Goal: Transaction & Acquisition: Register for event/course

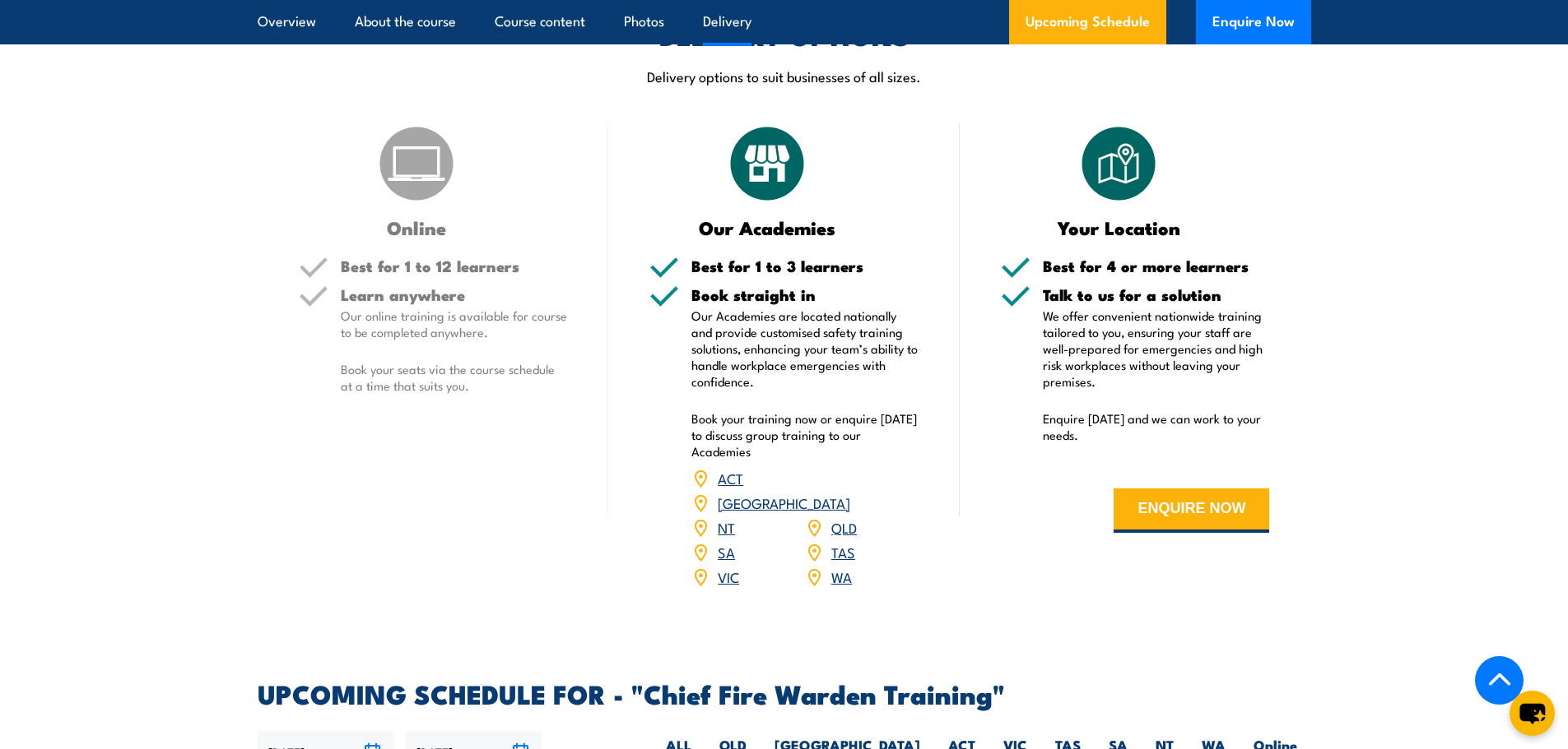
scroll to position [2632, 0]
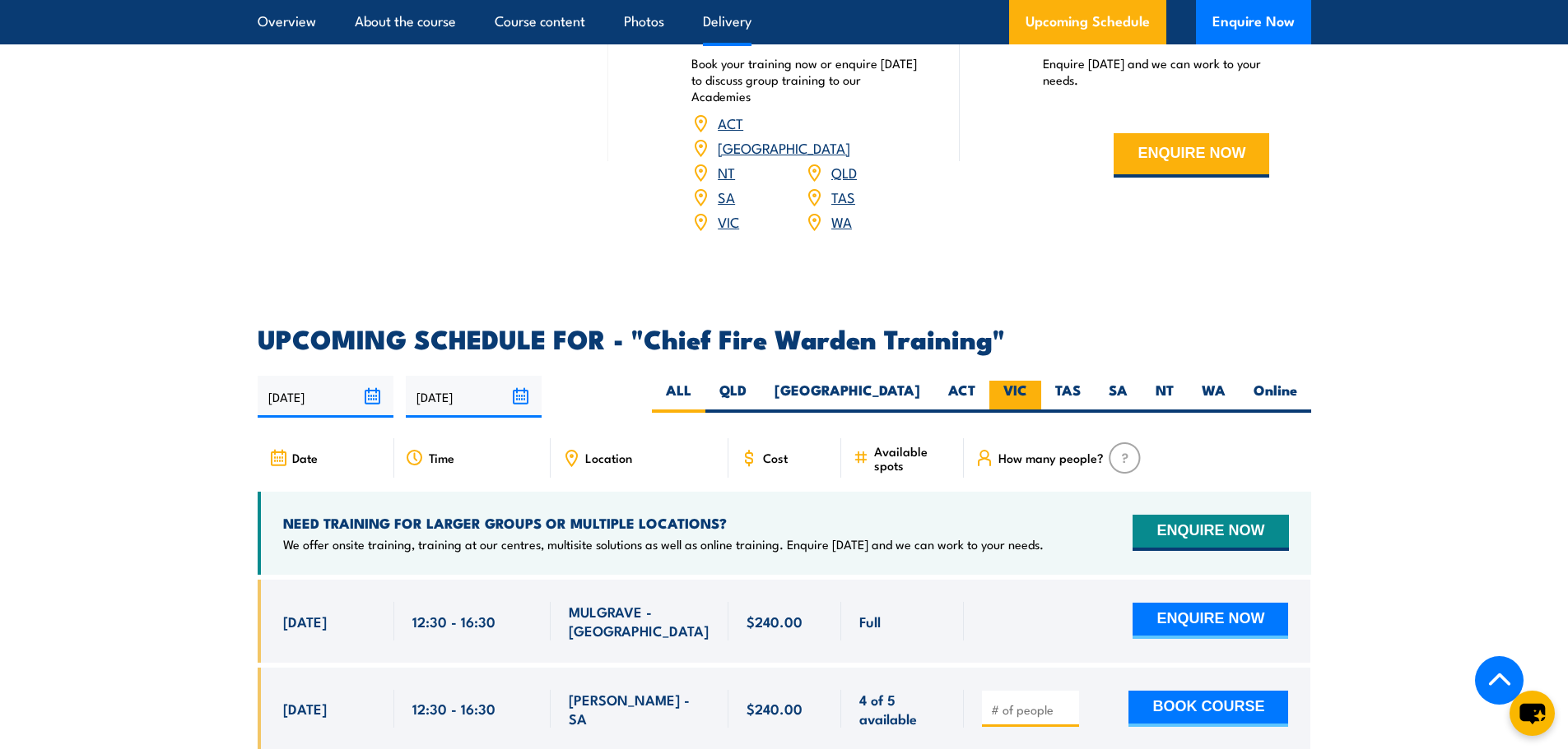
click at [1009, 381] on label "VIC" at bounding box center [1015, 397] width 52 height 32
click at [1027, 381] on input "VIC" at bounding box center [1032, 386] width 11 height 11
radio input "true"
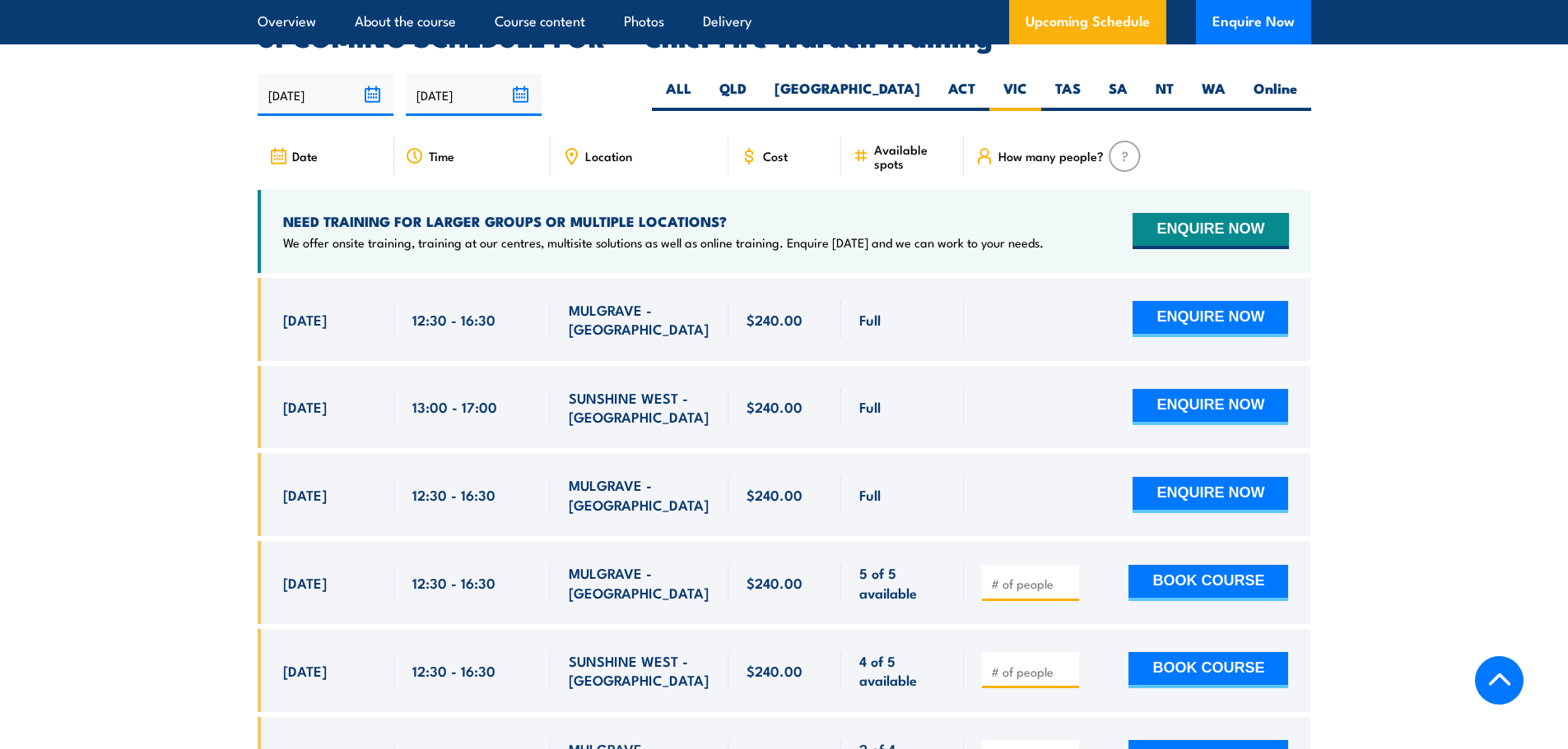
click at [1016, 663] on input "number" at bounding box center [1031, 672] width 82 height 16
type input "1"
click at [1062, 663] on input "1" at bounding box center [1031, 672] width 82 height 16
click at [1196, 653] on button "BOOK COURSE" at bounding box center [1208, 671] width 159 height 36
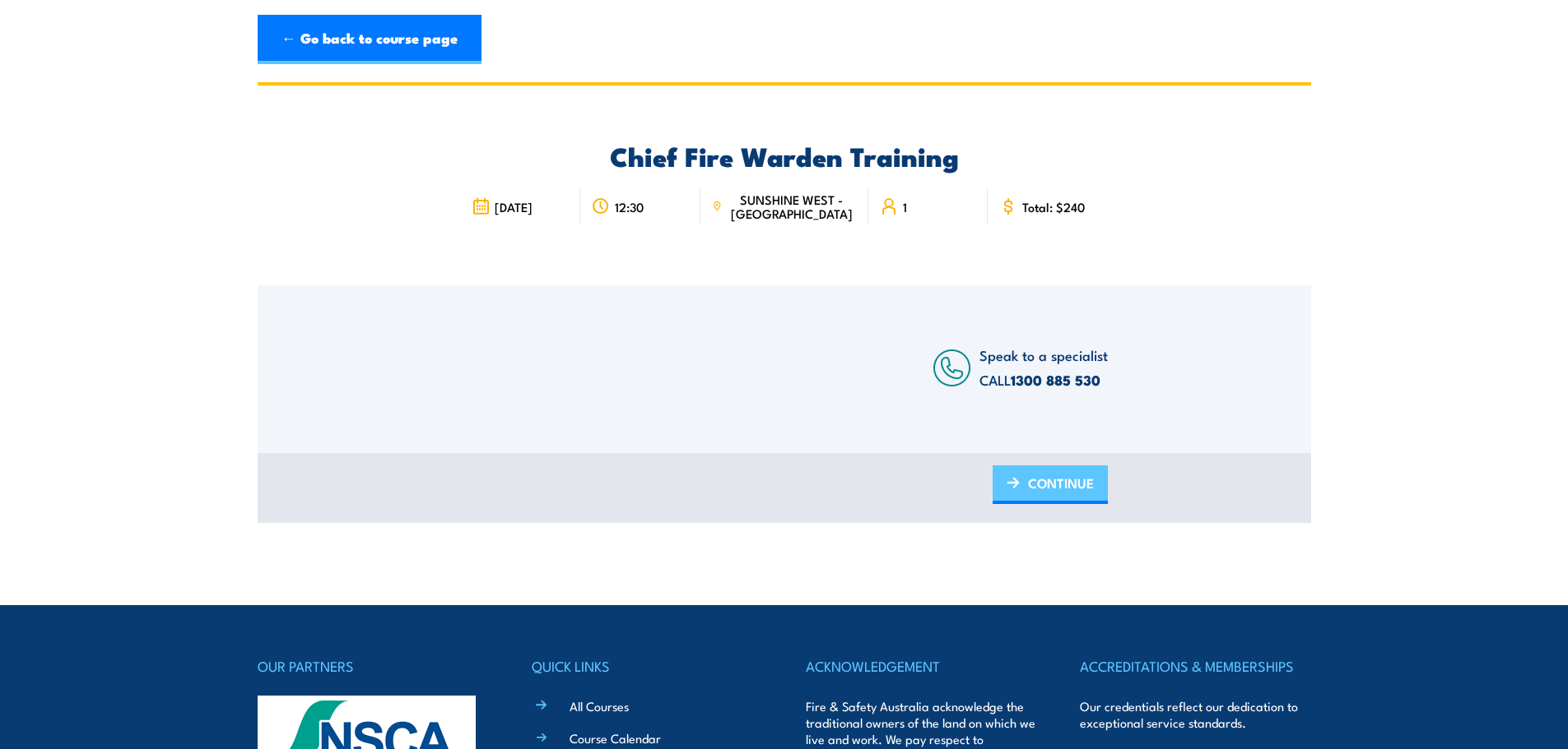
click at [1067, 480] on span "CONTINUE" at bounding box center [1060, 483] width 66 height 43
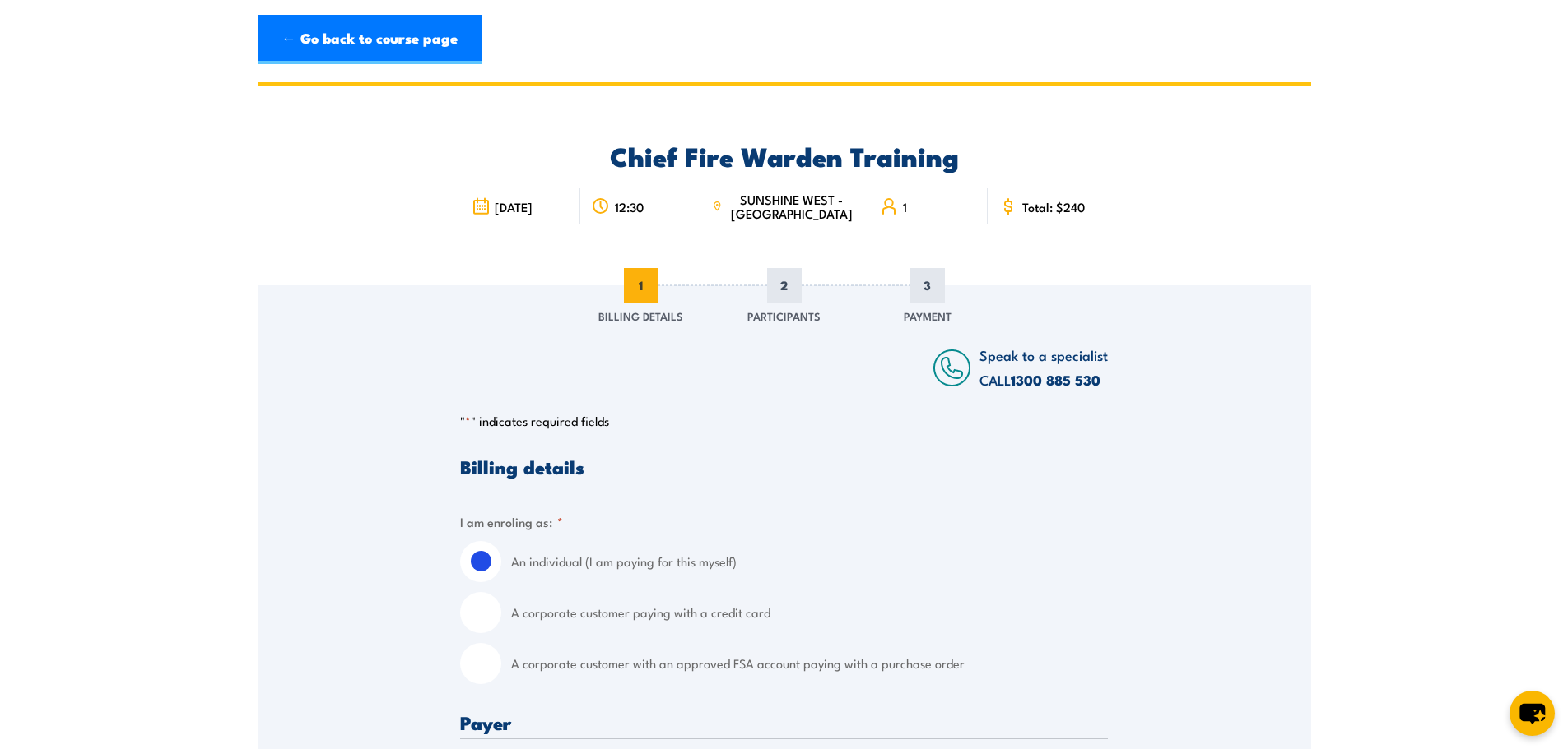
click at [485, 615] on input "A corporate customer paying with a credit card" at bounding box center [481, 613] width 41 height 41
radio input "true"
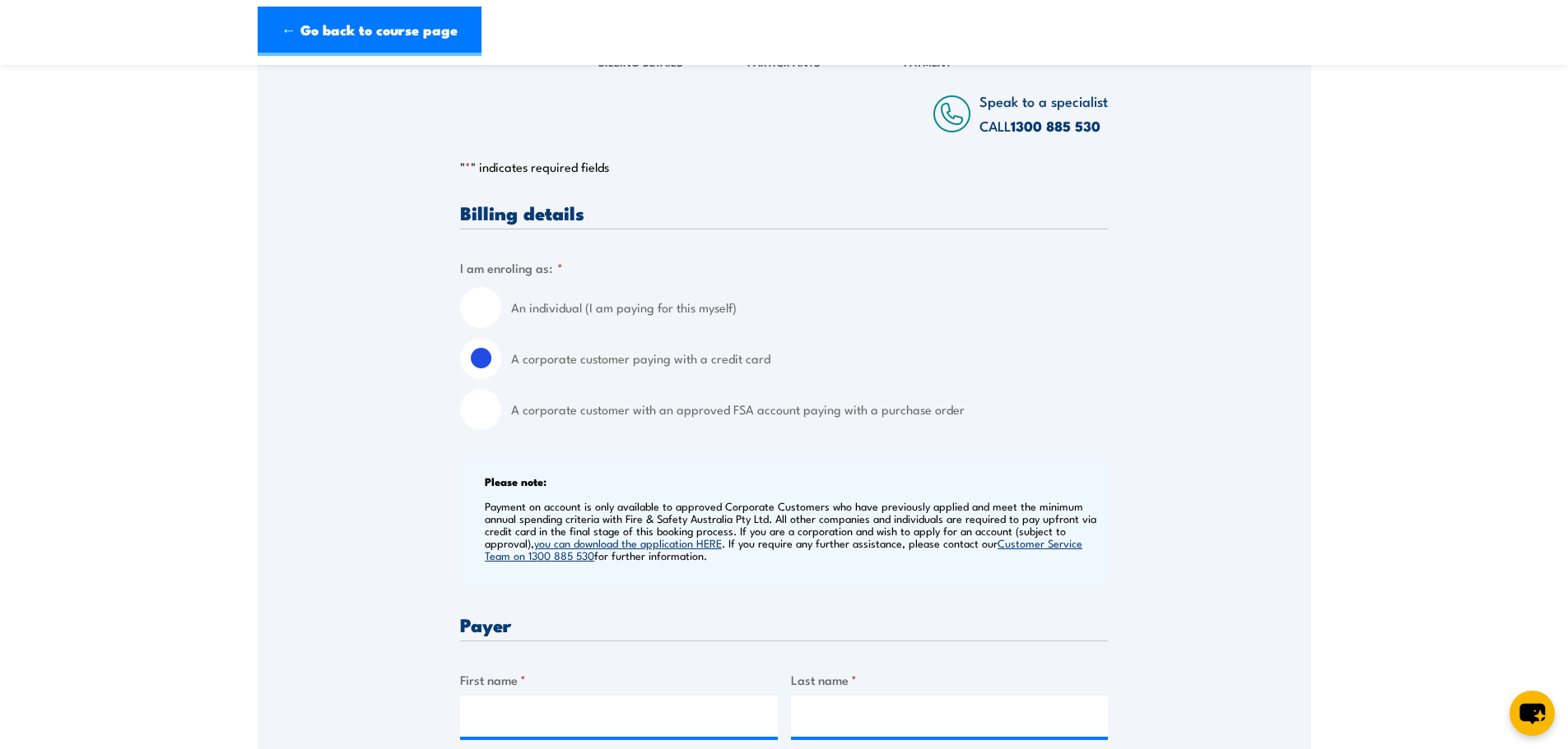
scroll to position [329, 0]
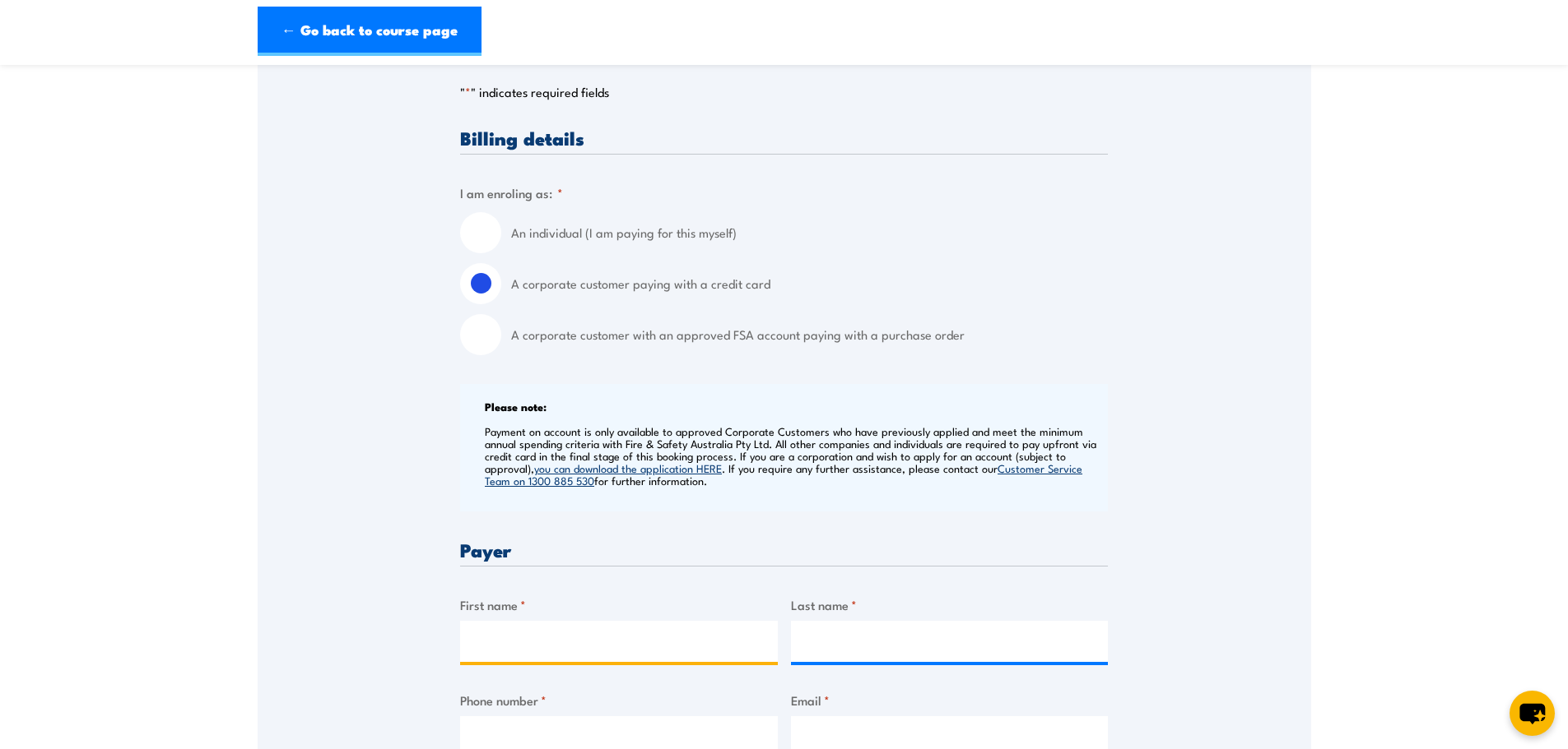
click at [648, 648] on input "First name *" at bounding box center [619, 642] width 318 height 41
type input "Annabel"
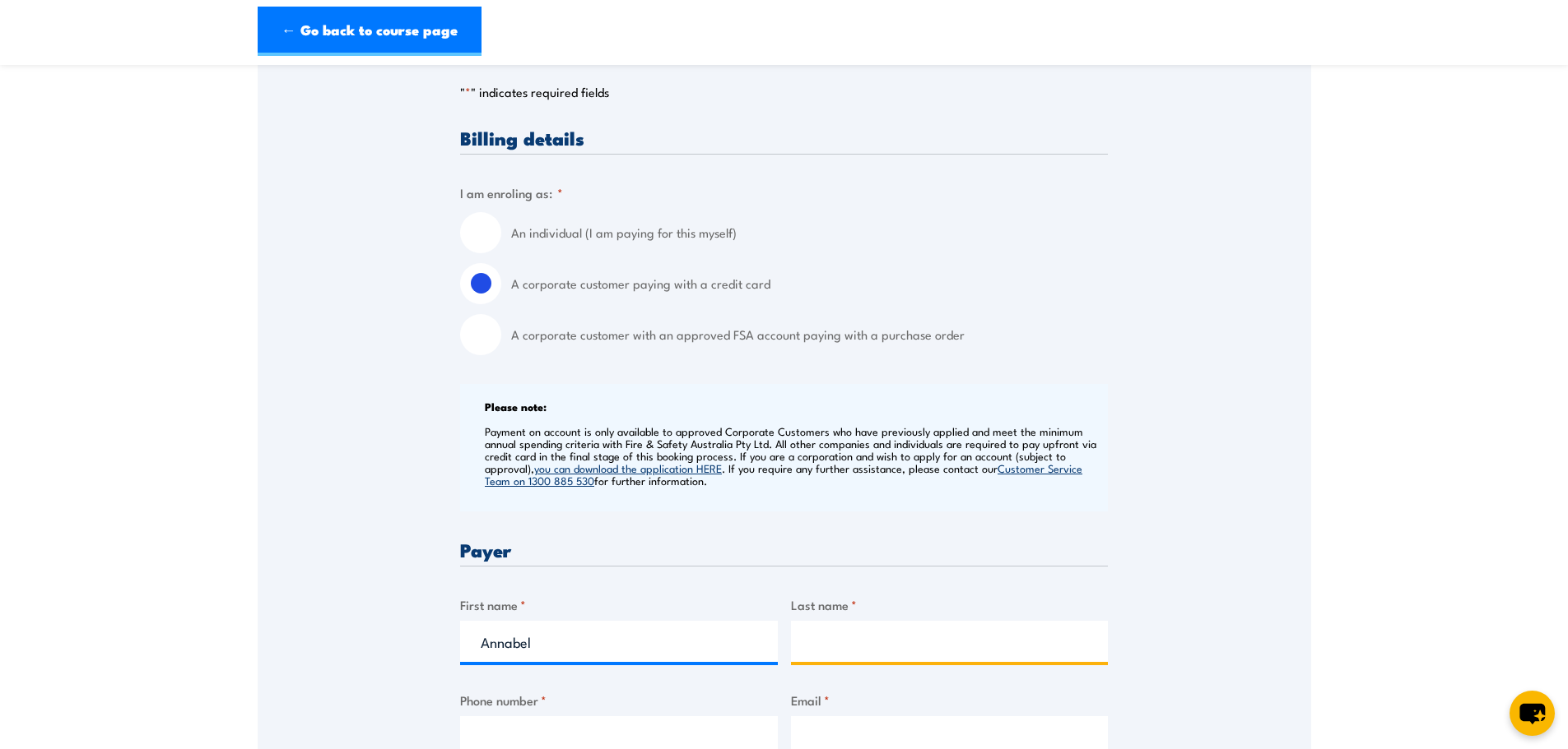
type input "Thompson"
type input "0437827208"
type input "athompson@lsc.com.au"
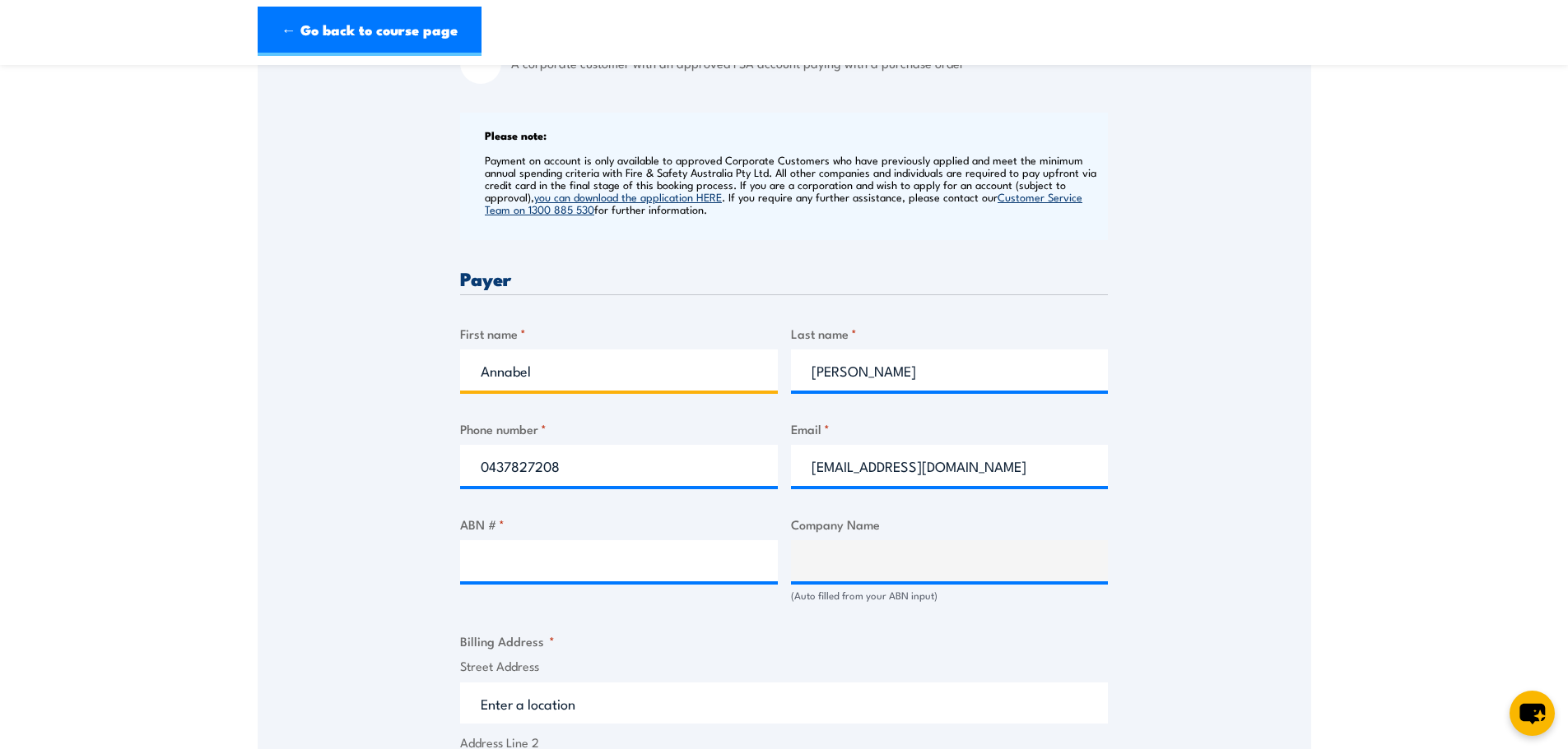
scroll to position [658, 0]
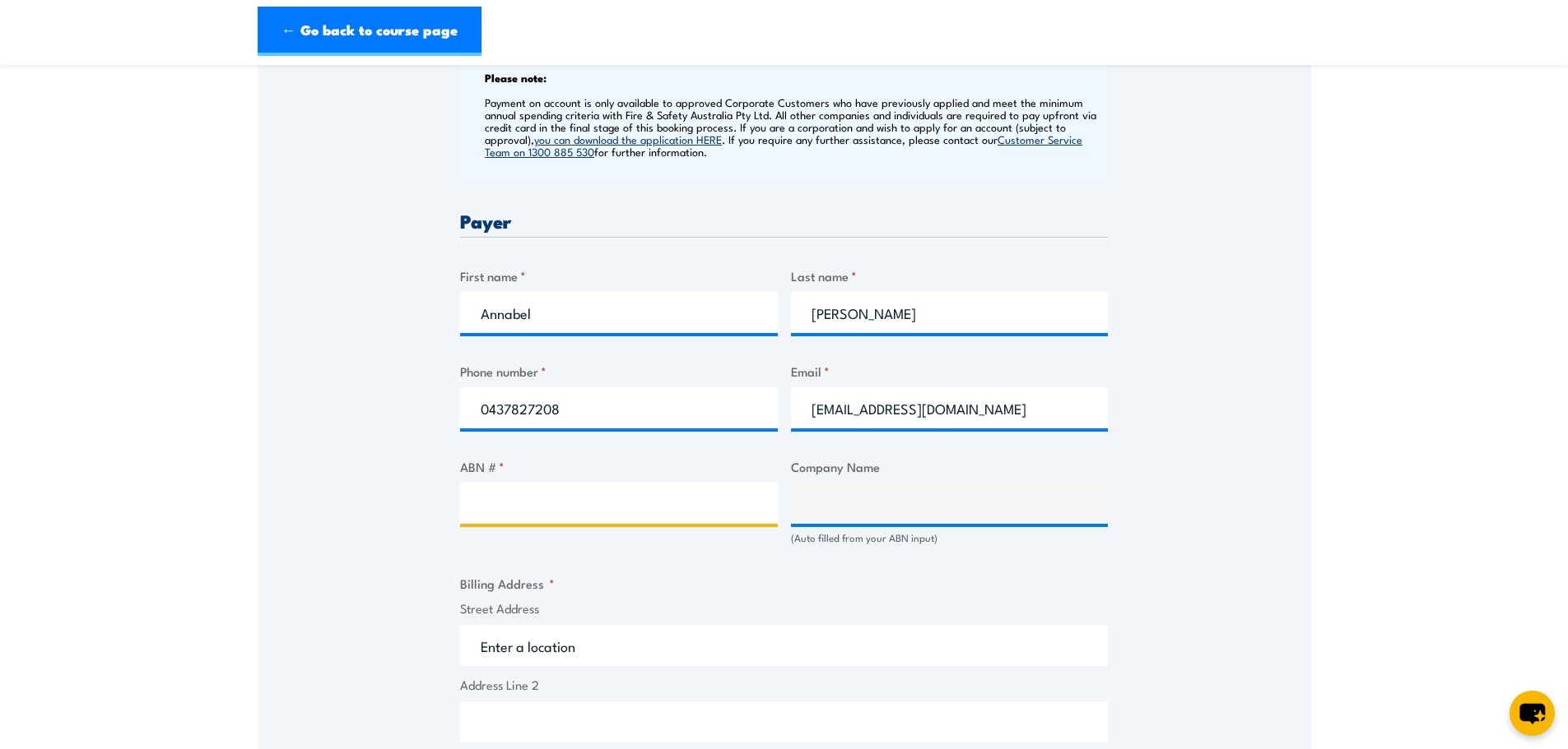
click at [616, 507] on input "ABN # *" at bounding box center [619, 503] width 318 height 41
paste input "43 005 513 164"
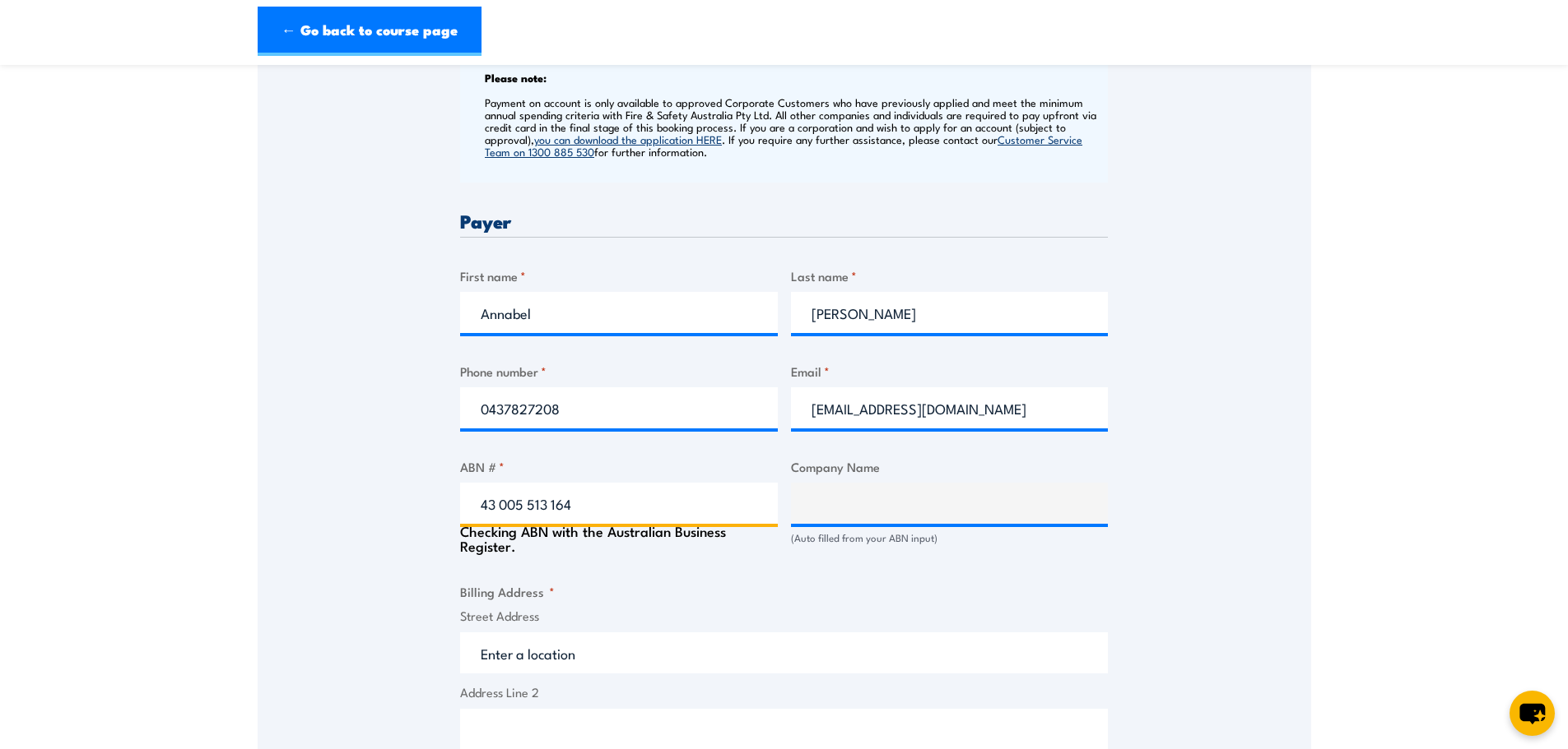
click at [501, 501] on input "43 005 513 164" at bounding box center [619, 503] width 318 height 41
click at [522, 502] on input "43005 513 164" at bounding box center [619, 503] width 318 height 41
click at [541, 504] on input "4300 513 164" at bounding box center [619, 503] width 318 height 41
click at [518, 500] on input "4300 513164" at bounding box center [619, 503] width 318 height 41
type input "4300513164"
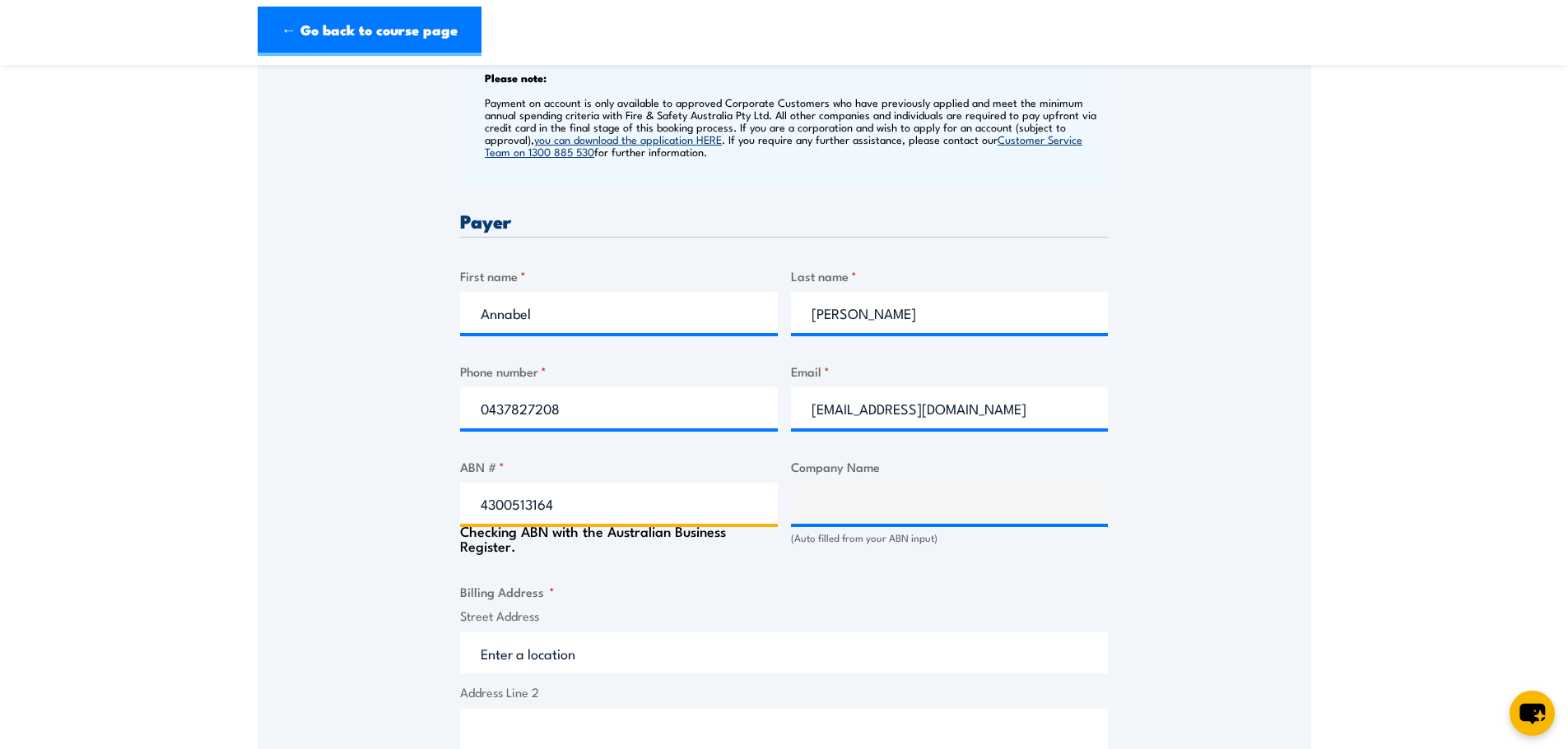
type input "LOCKSMITHS NOMINEES PTY. LTD."
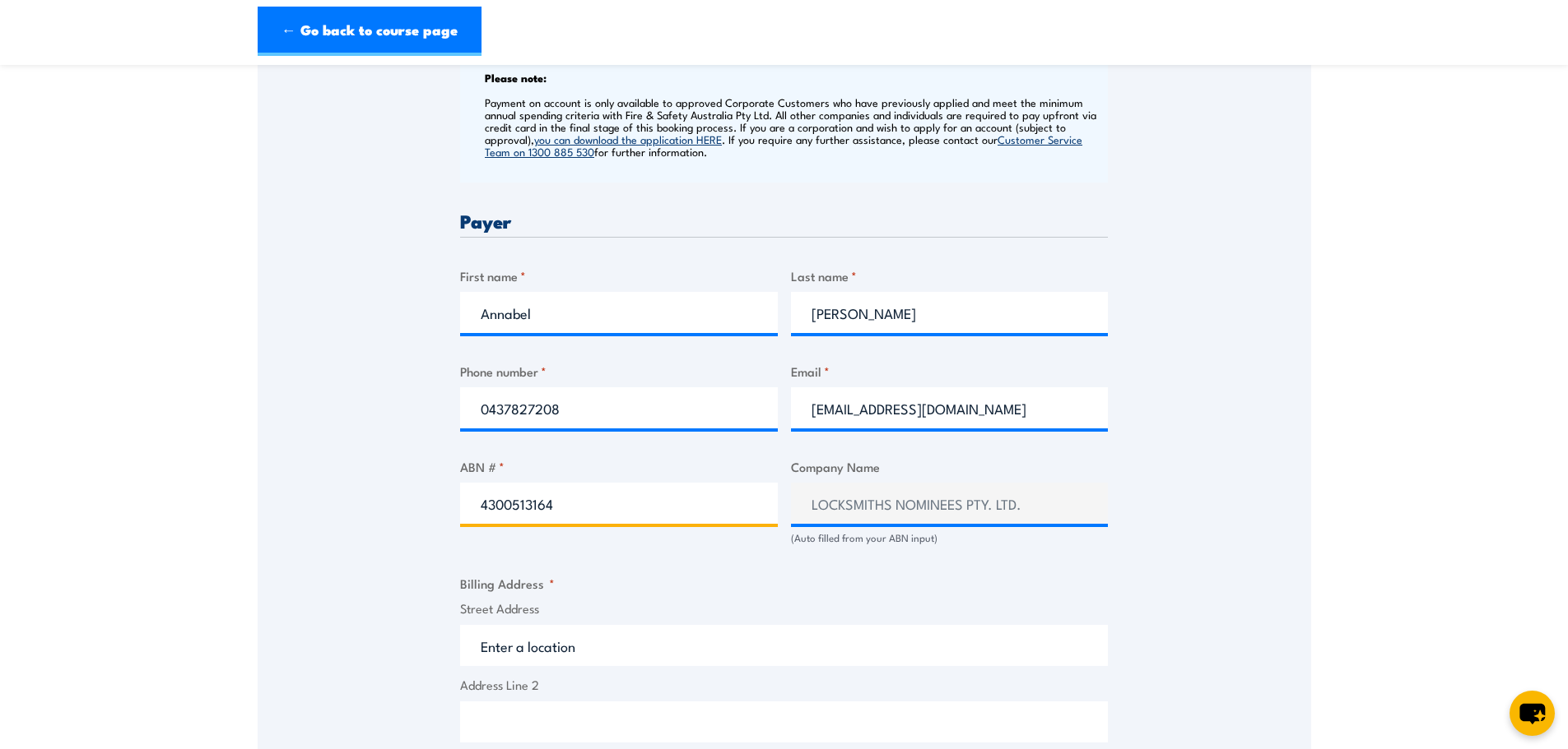
type input "4300513164"
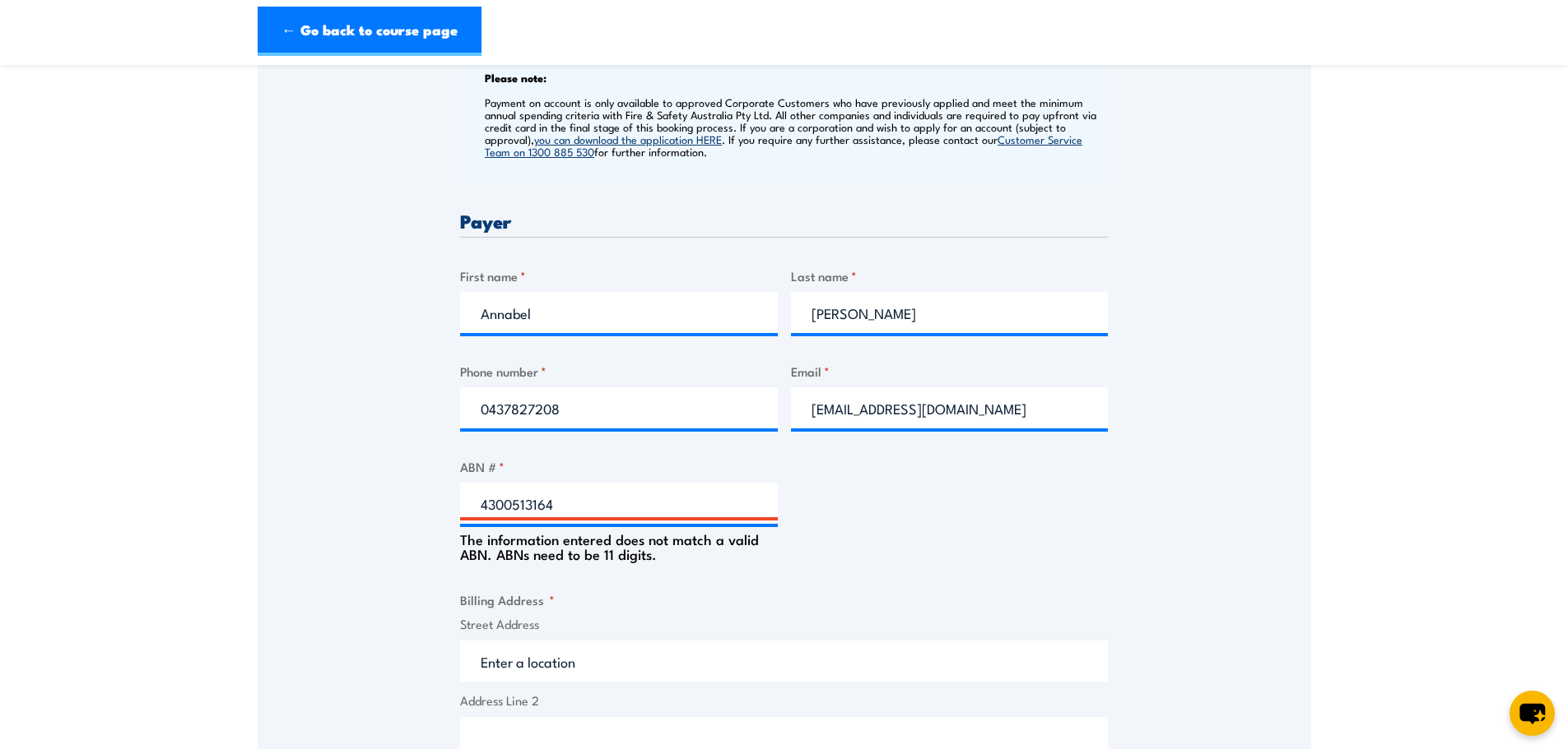
type input "LOCKSMITHS NOMINEES PTY. LTD."
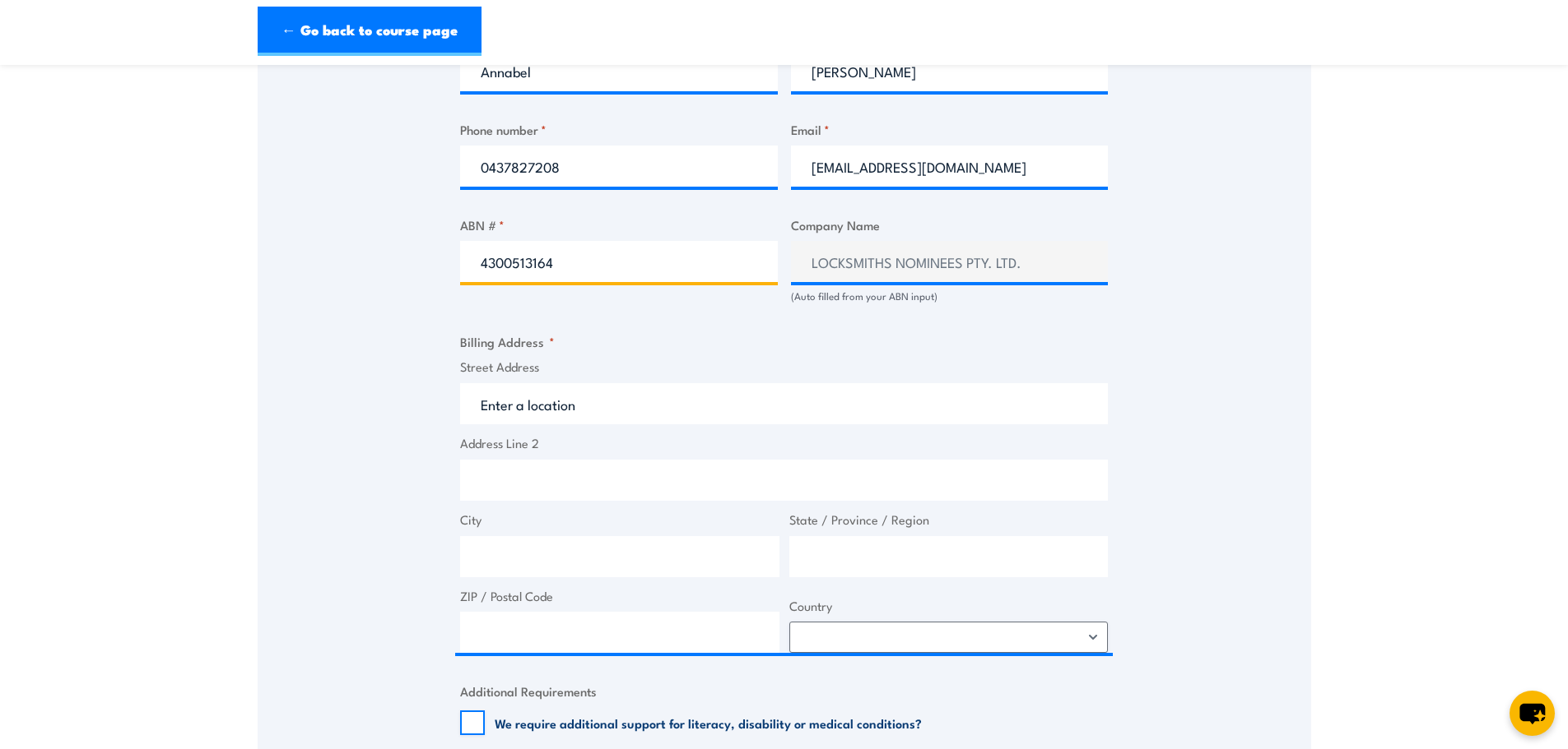
scroll to position [905, 0]
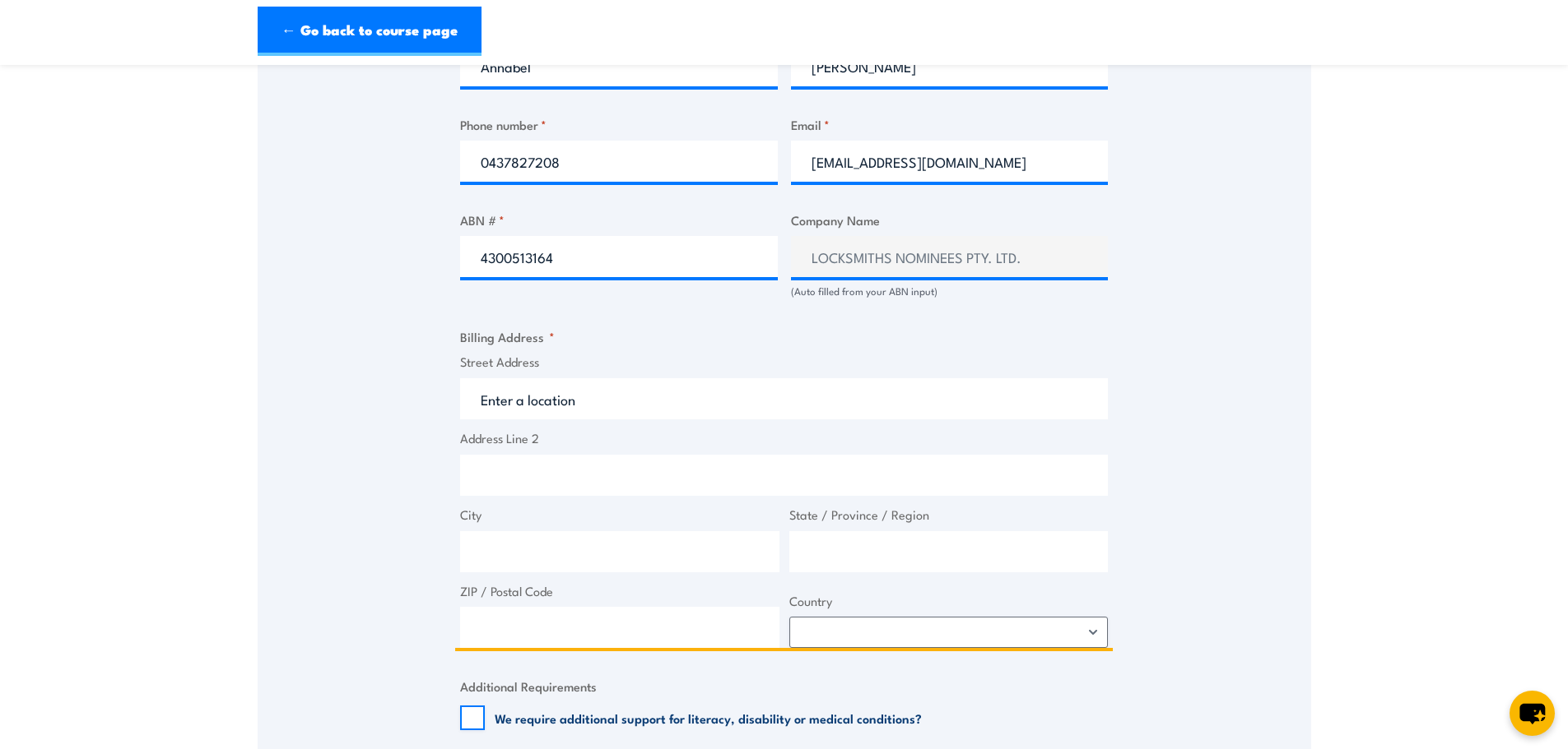
click at [584, 397] on input "Street Address" at bounding box center [784, 399] width 648 height 41
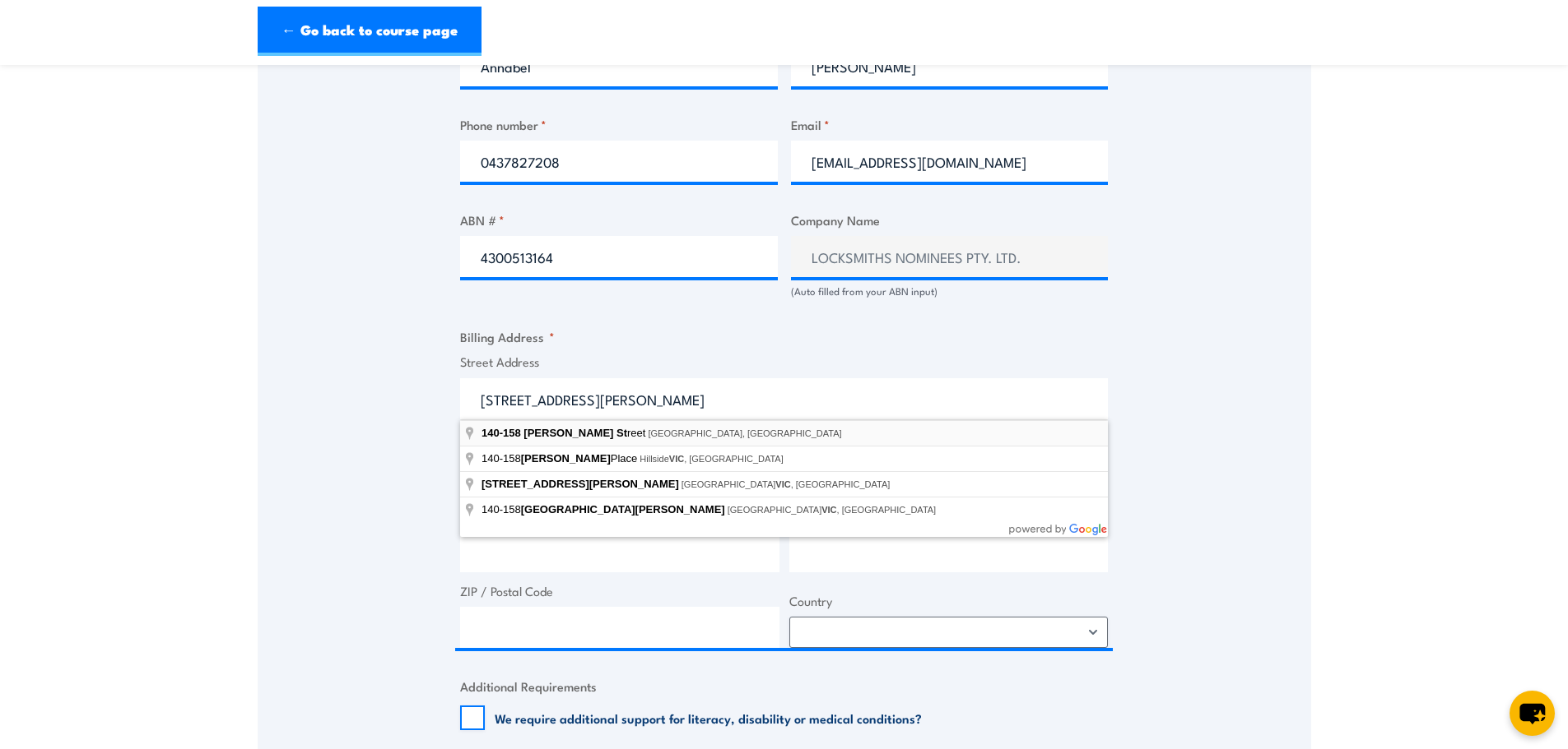
type input "140-158 Dryburgh Street, North Melbourne VIC, Australia"
type input "140-158 Dryburgh St"
type input "North Melbourne"
type input "Victoria"
type input "3051"
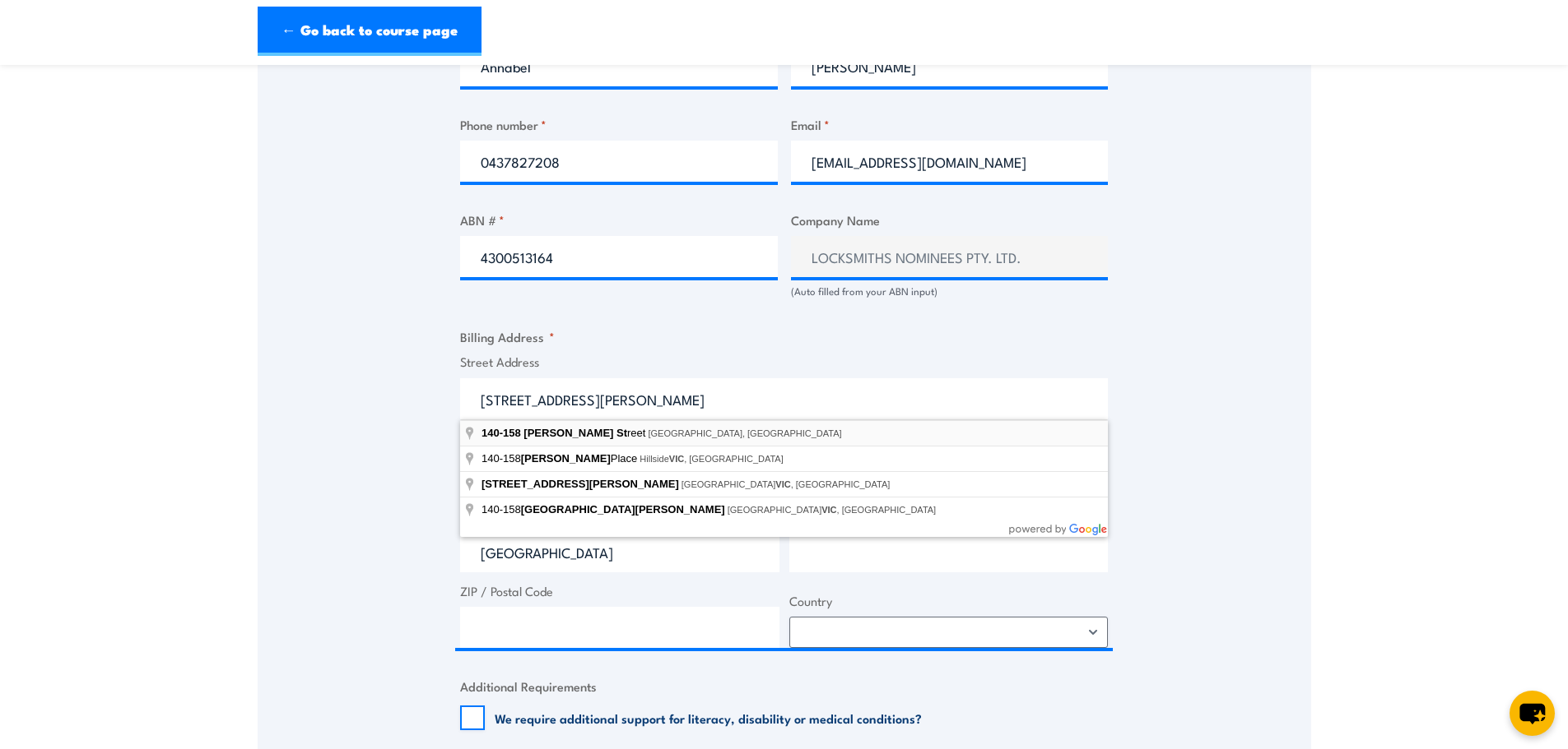
select select "Australia"
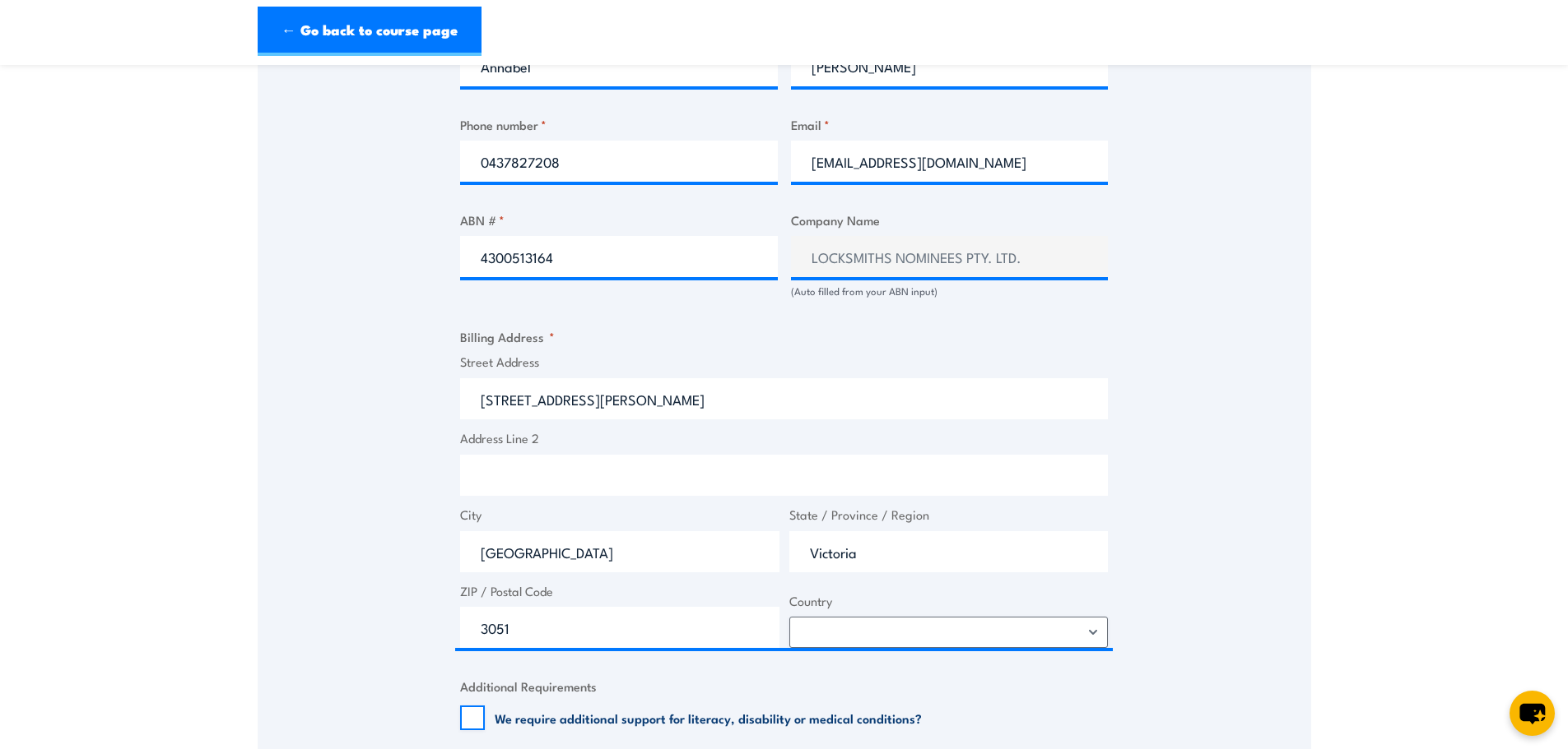
click at [1279, 504] on div "Speak to a specialist CALL 1300 885 530 CALL 1300 885 530 " * " indicates requi…" at bounding box center [784, 267] width 1054 height 1773
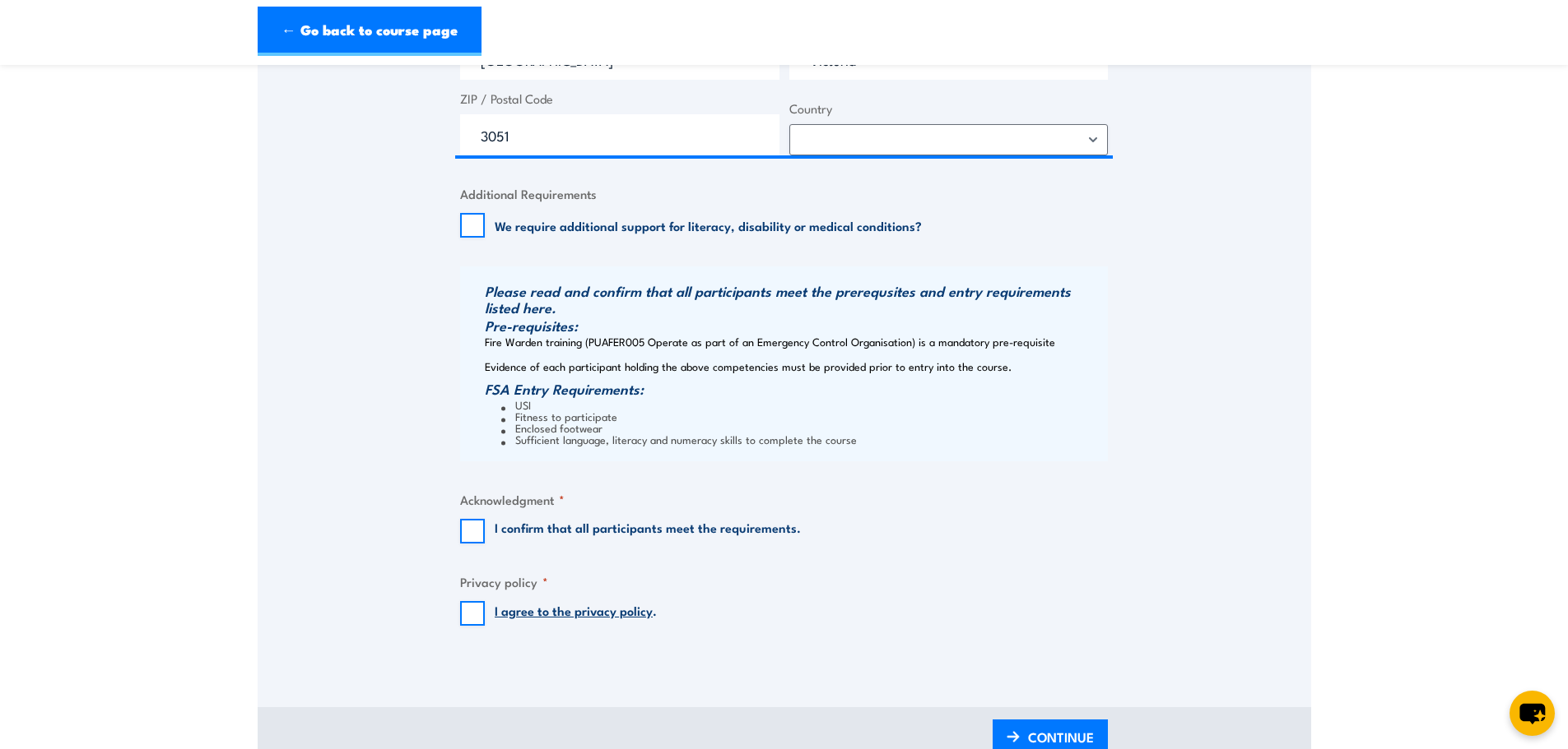
scroll to position [1398, 0]
click at [472, 532] on input "I confirm that all participants meet the requirements." at bounding box center [472, 530] width 24 height 24
checkbox input "true"
click at [476, 607] on input "I agree to the privacy policy ." at bounding box center [472, 612] width 24 height 24
checkbox input "true"
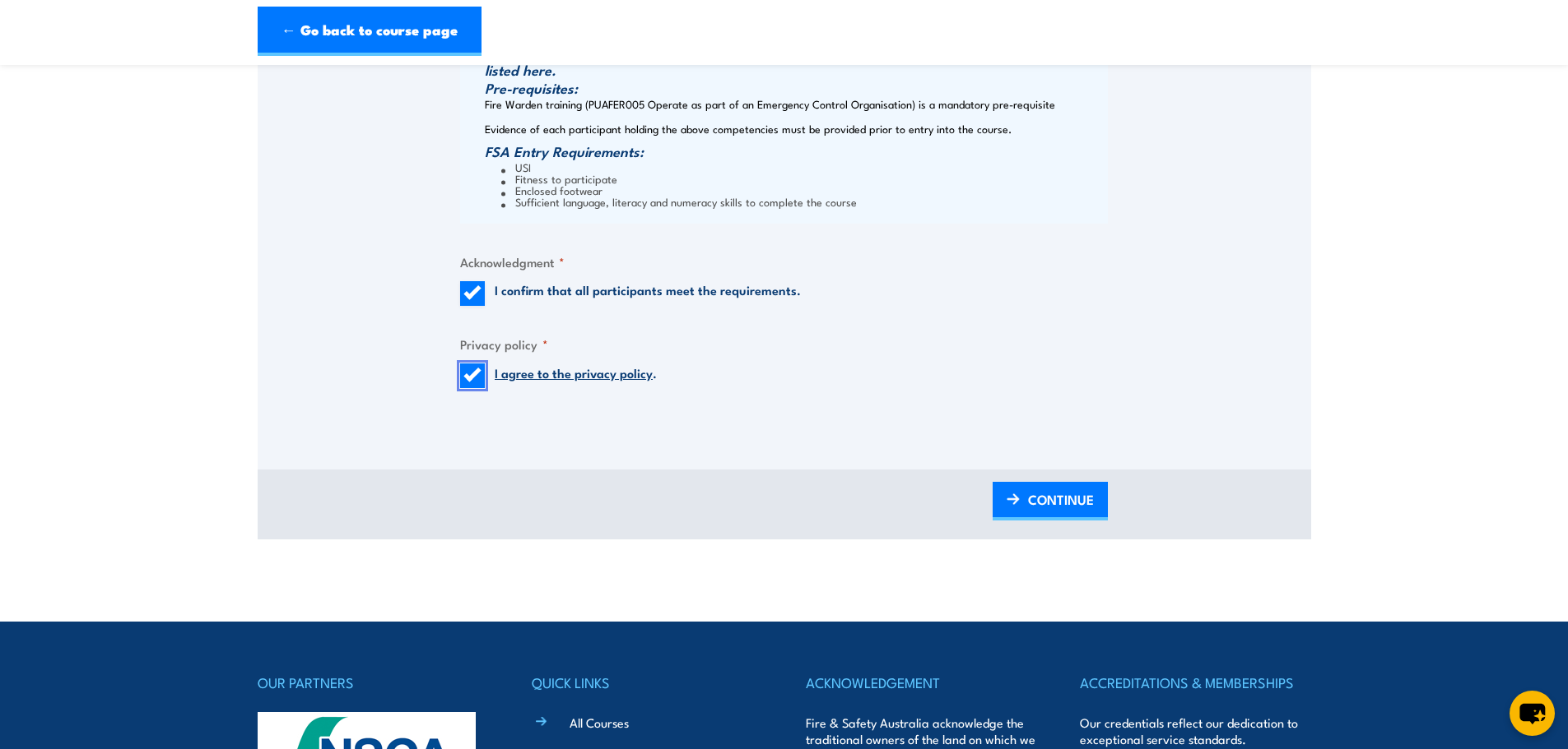
scroll to position [1645, 0]
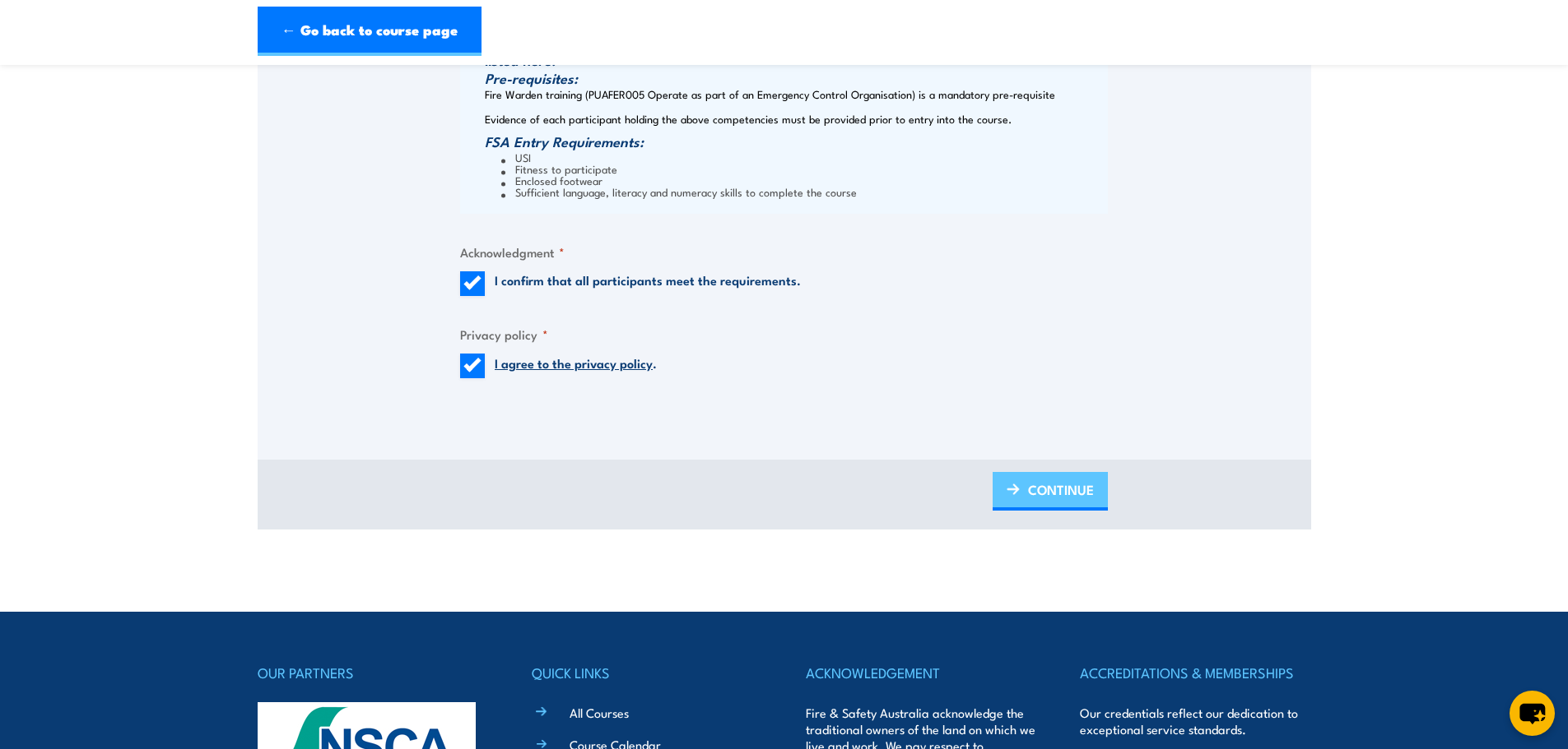
click at [1067, 497] on span "CONTINUE" at bounding box center [1060, 490] width 66 height 43
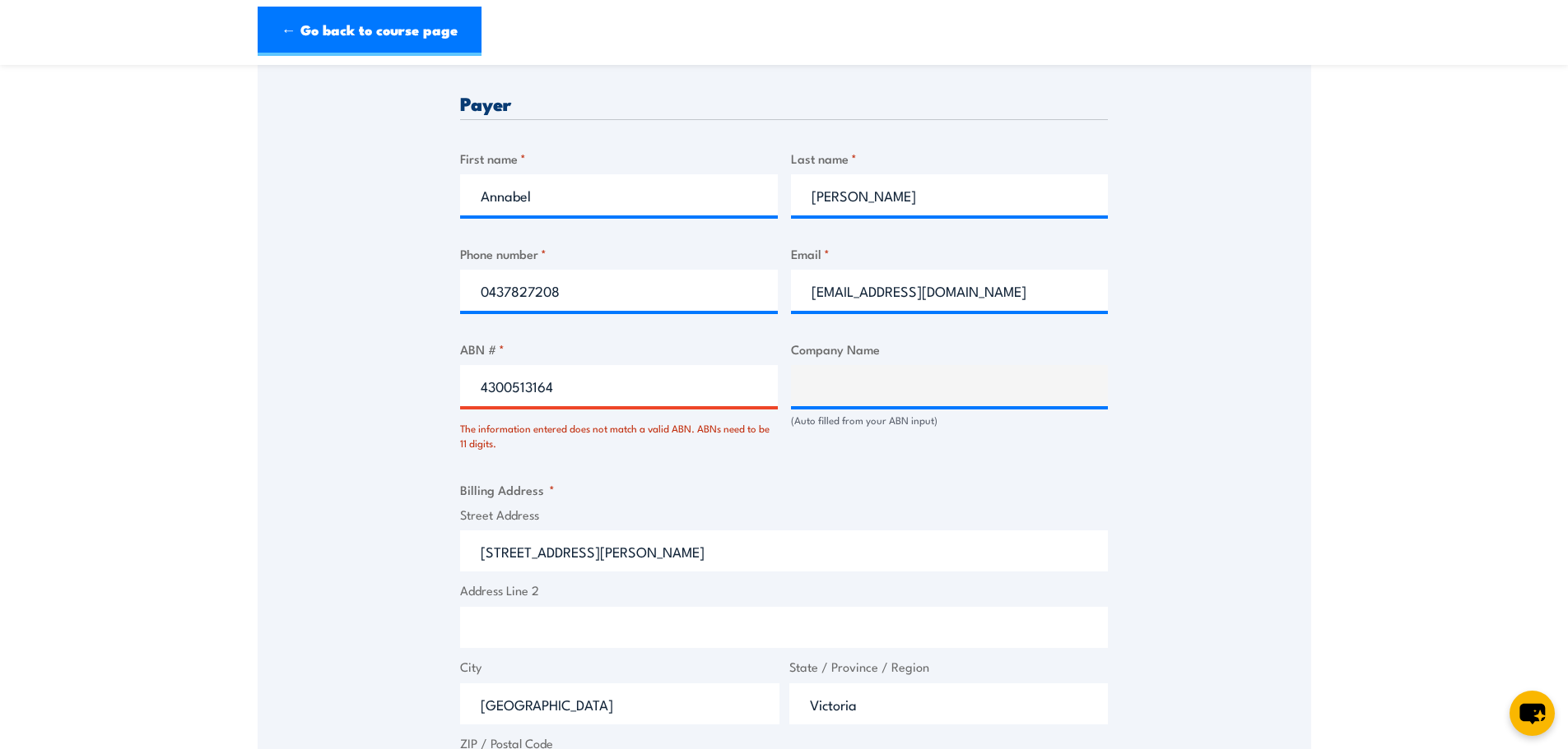
scroll to position [880, 0]
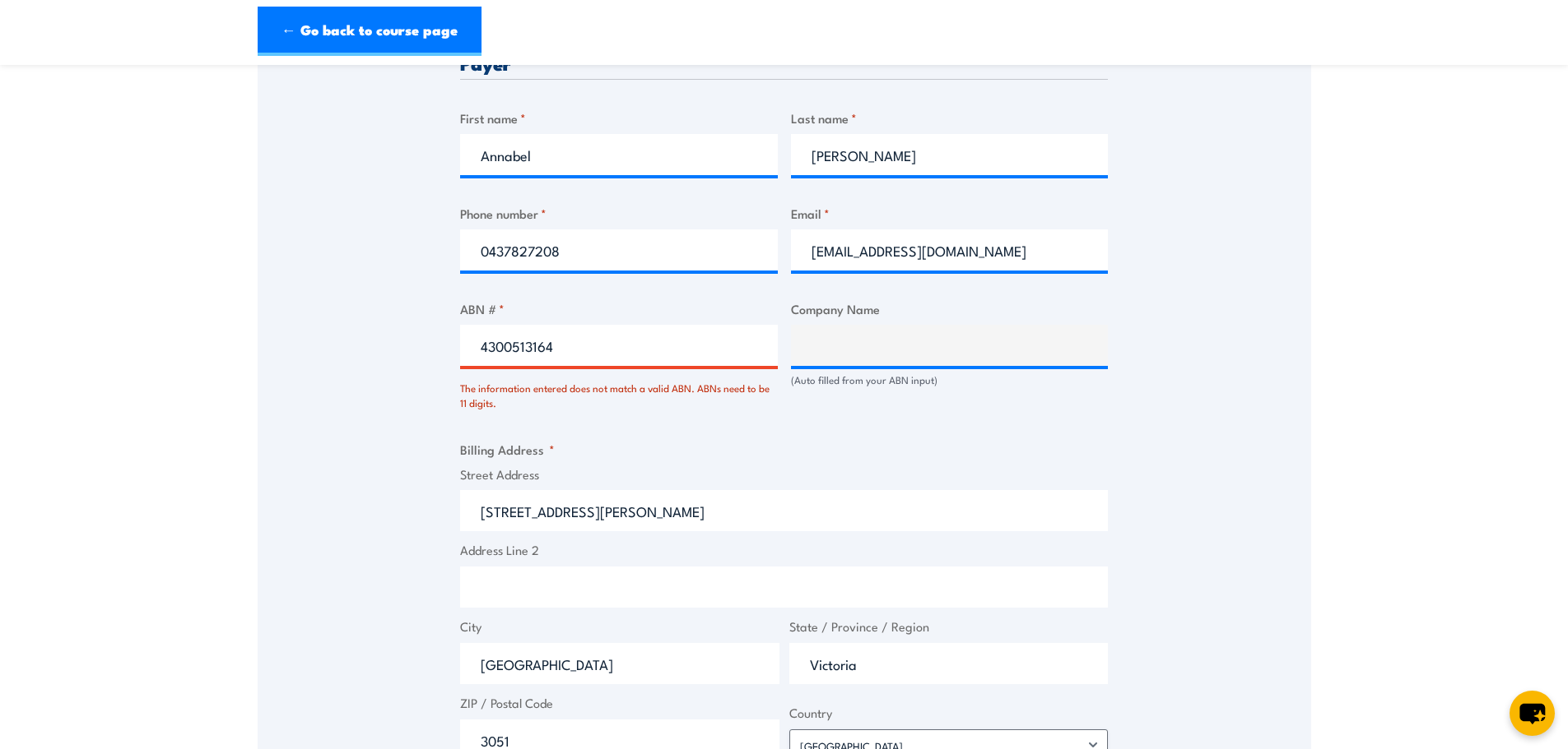
click at [480, 344] on input "4300513164" at bounding box center [619, 346] width 318 height 41
drag, startPoint x: 576, startPoint y: 344, endPoint x: 354, endPoint y: 354, distance: 222.2
click at [354, 354] on div "Speak to a specialist CALL 1300 885 530 CALL 1300 885 530 There was a problem w…" at bounding box center [784, 336] width 1054 height 1862
paste input "005 513"
click at [502, 342] on input "43 005 513 164" at bounding box center [619, 346] width 318 height 41
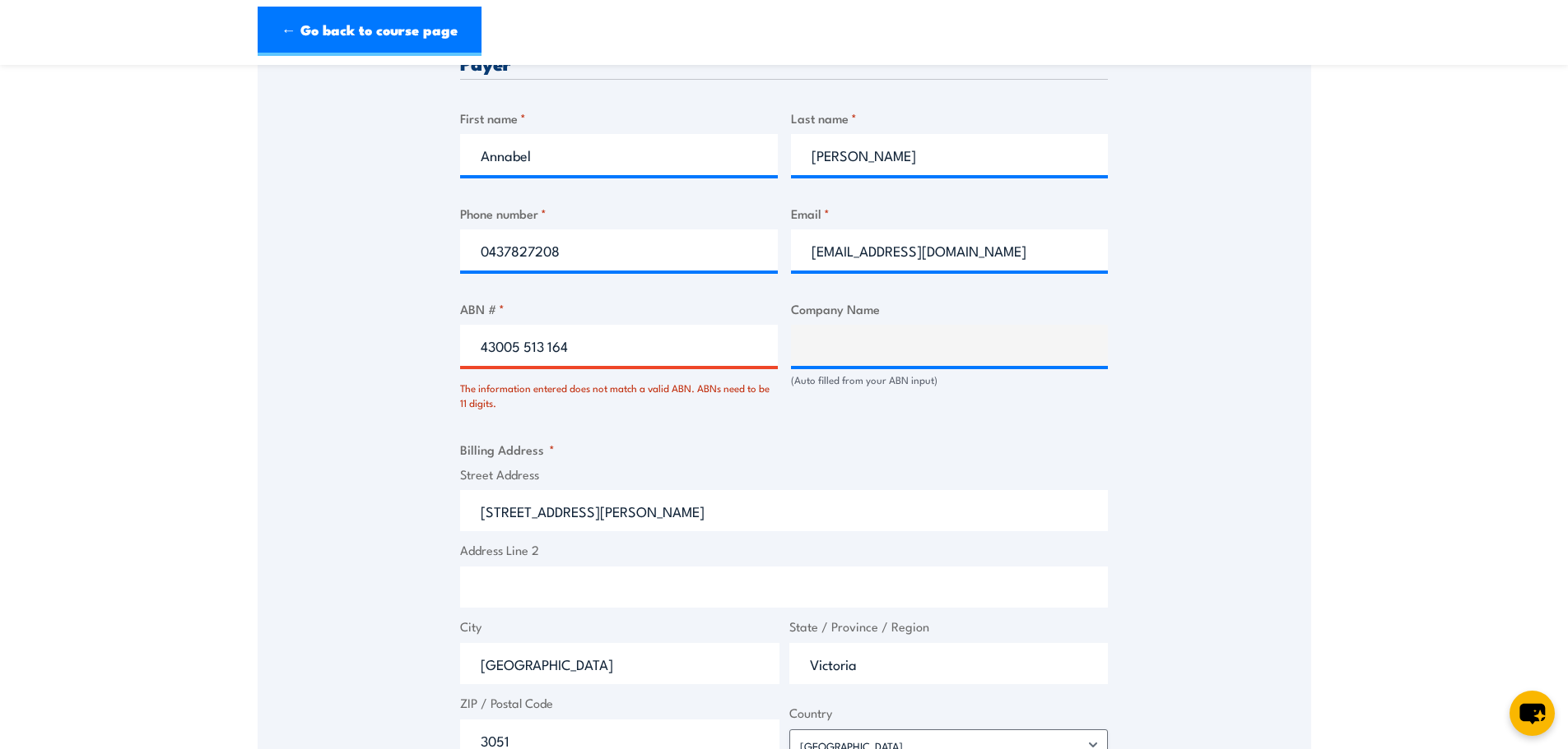
click at [528, 348] on input "43005 513 164" at bounding box center [619, 346] width 318 height 41
click at [546, 347] on input "43005513 164" at bounding box center [619, 346] width 318 height 41
type input "43005513164"
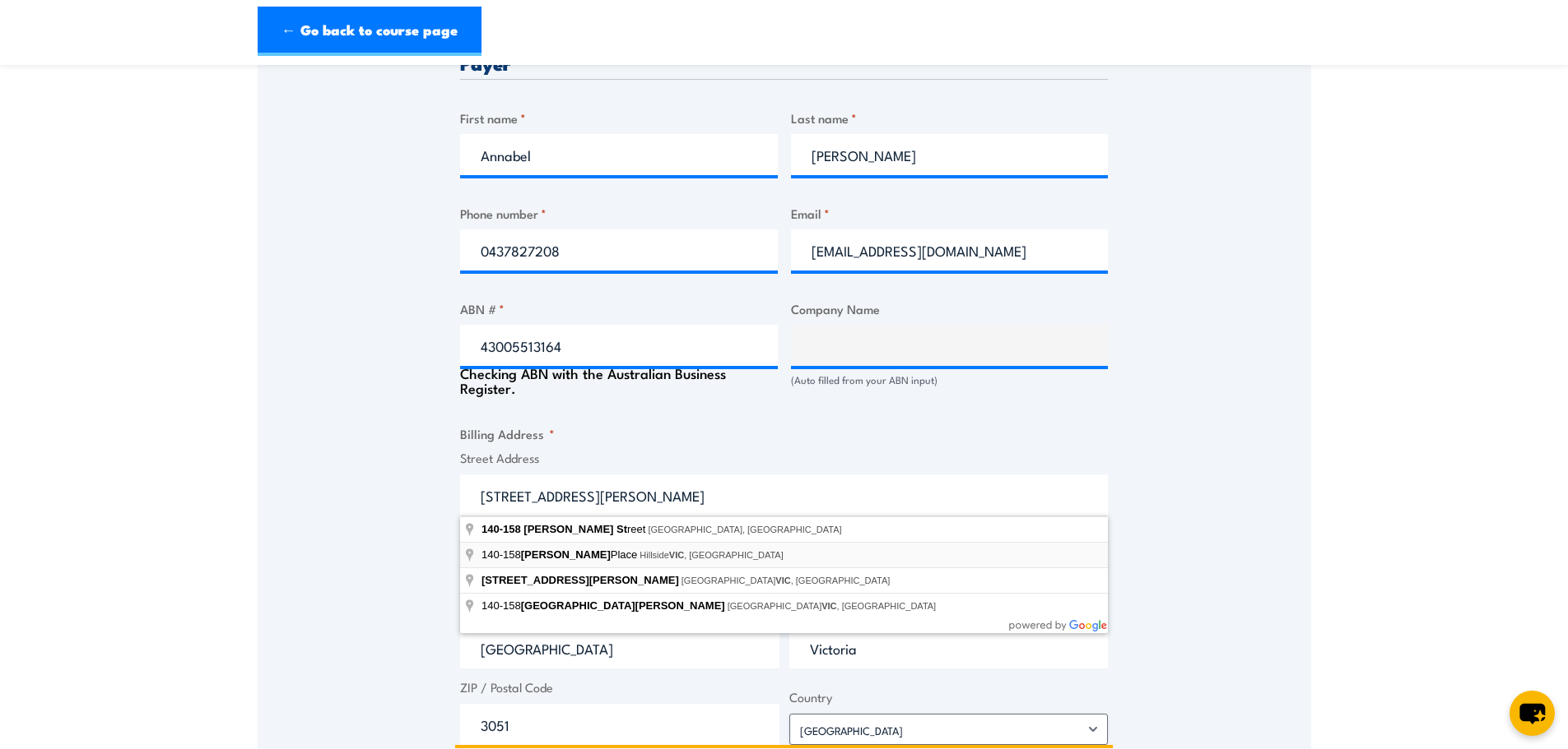
type input "LOCKSMITHS NOMINEES PTY. LTD."
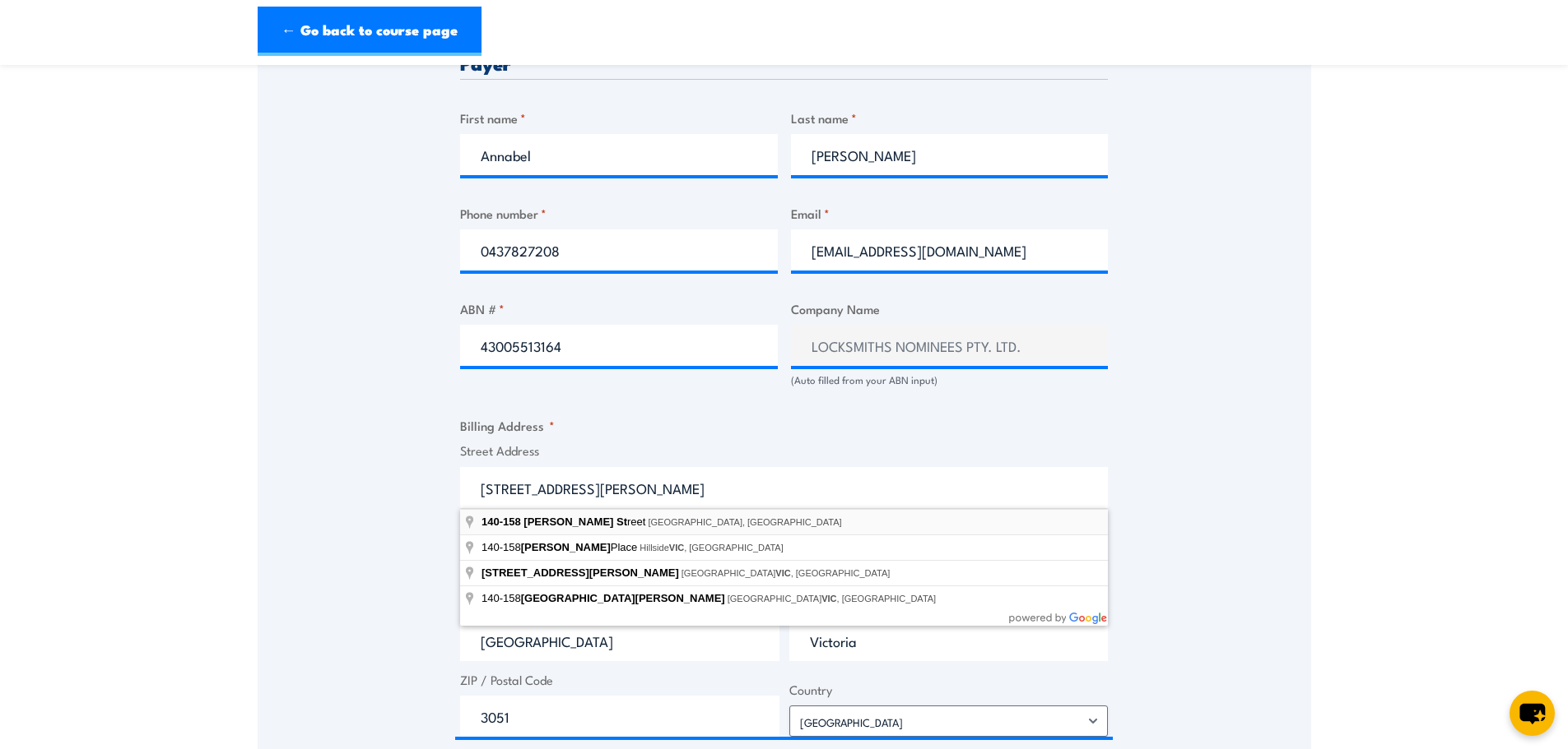
type input "140-158 Dryburgh Street, North Melbourne VIC, Australia"
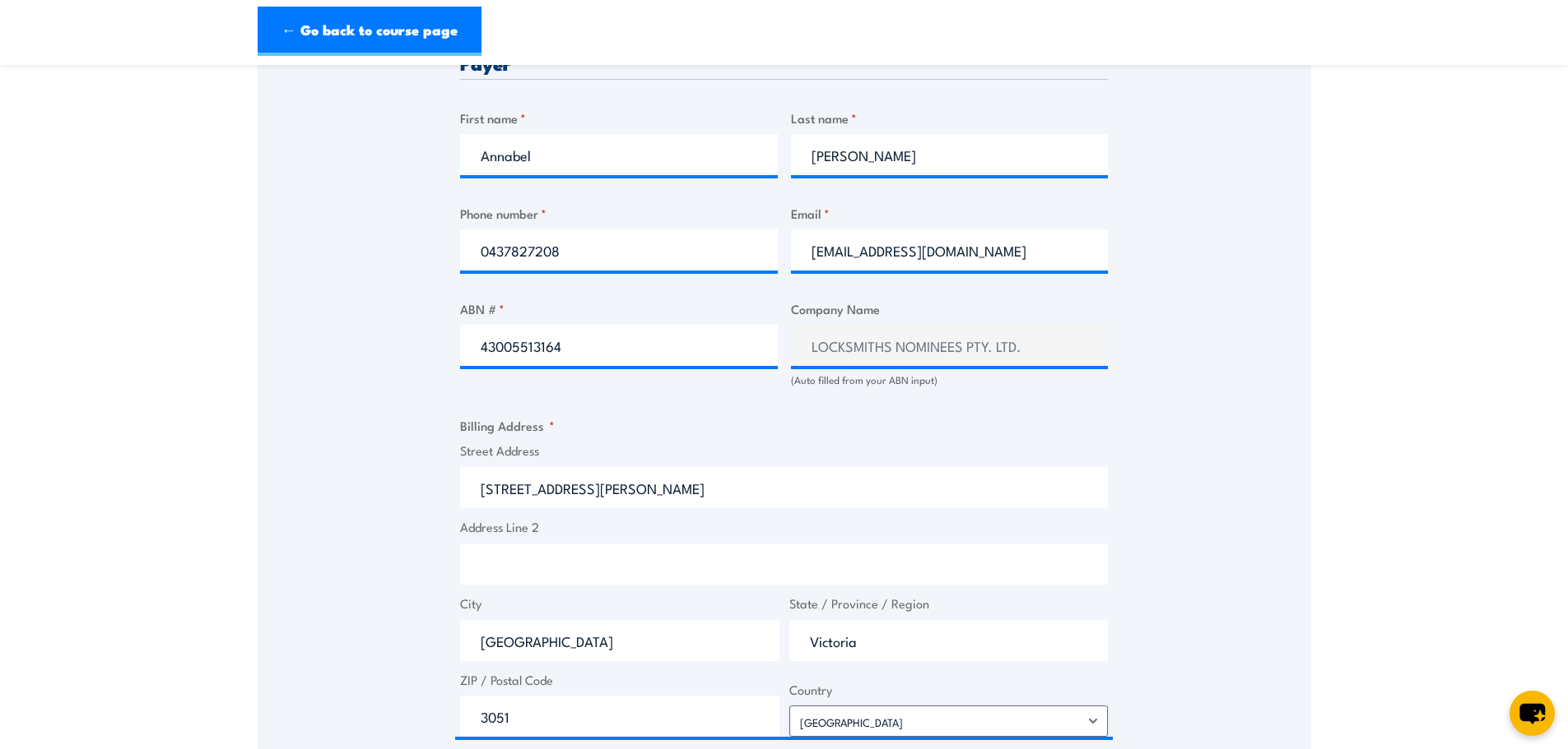
type input "140-158 Dryburgh St"
click at [1309, 519] on div "Speak to a specialist CALL 1300 885 530 CALL 1300 885 530 There was a problem w…" at bounding box center [784, 323] width 1054 height 1837
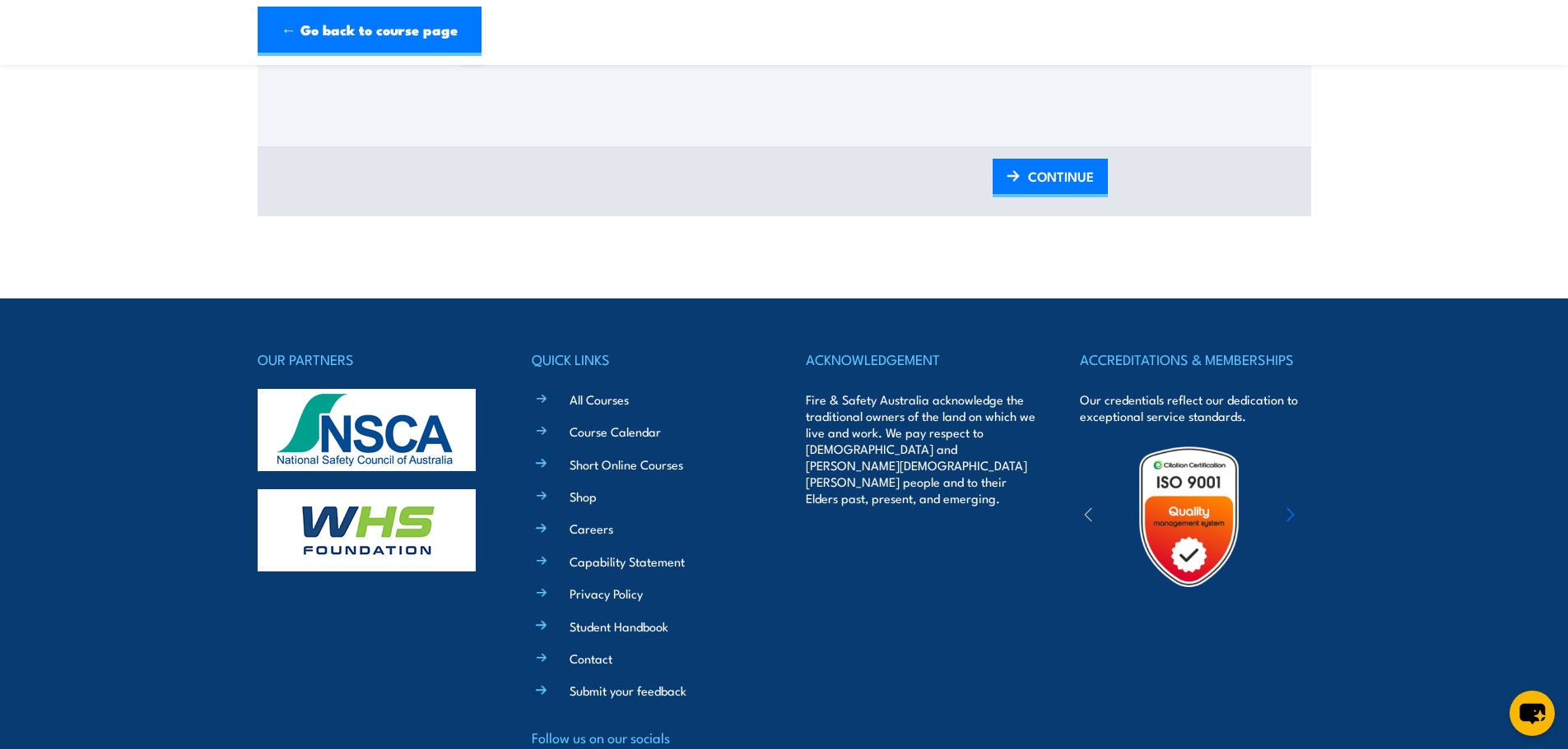
scroll to position [2032, 0]
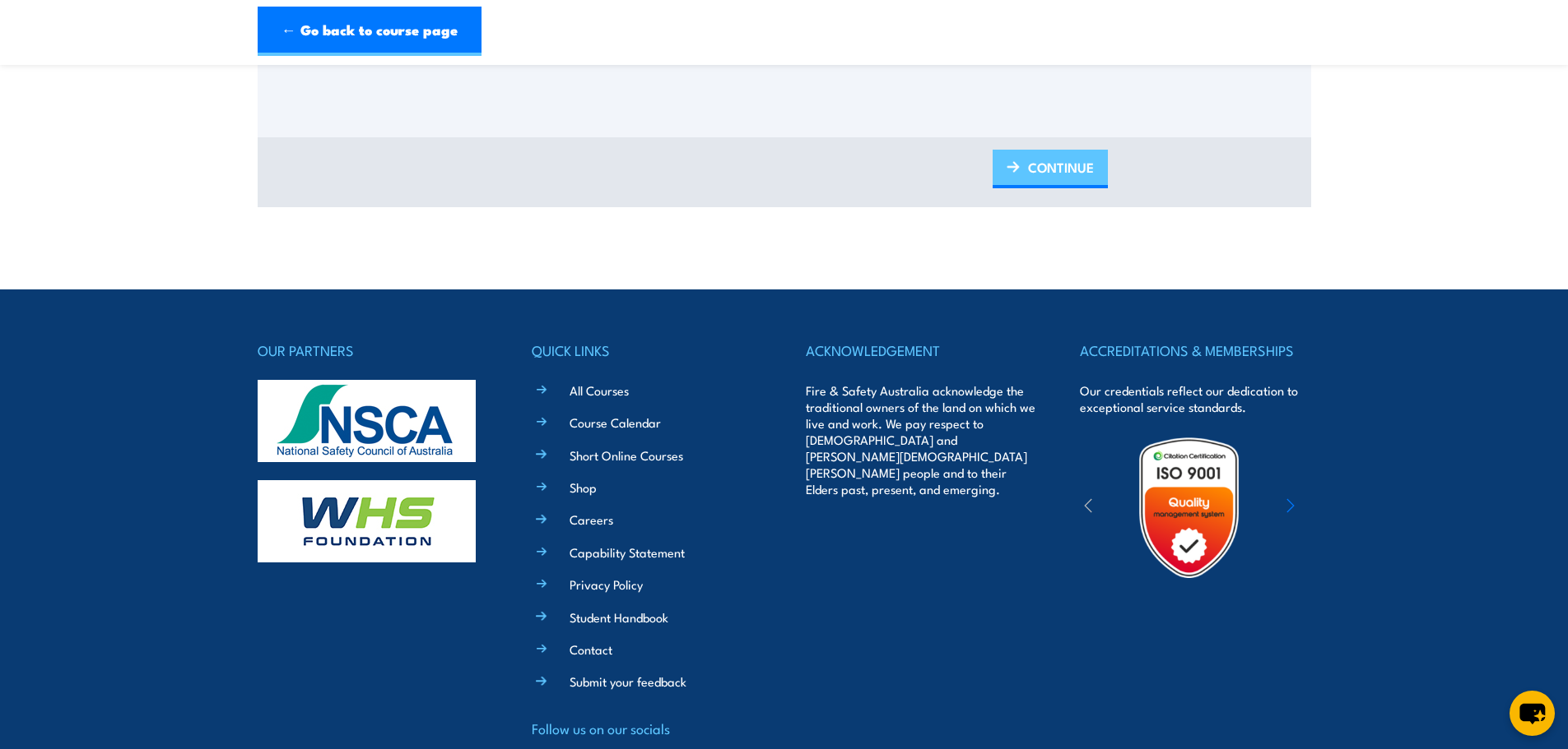
click at [1076, 179] on span "CONTINUE" at bounding box center [1060, 167] width 66 height 43
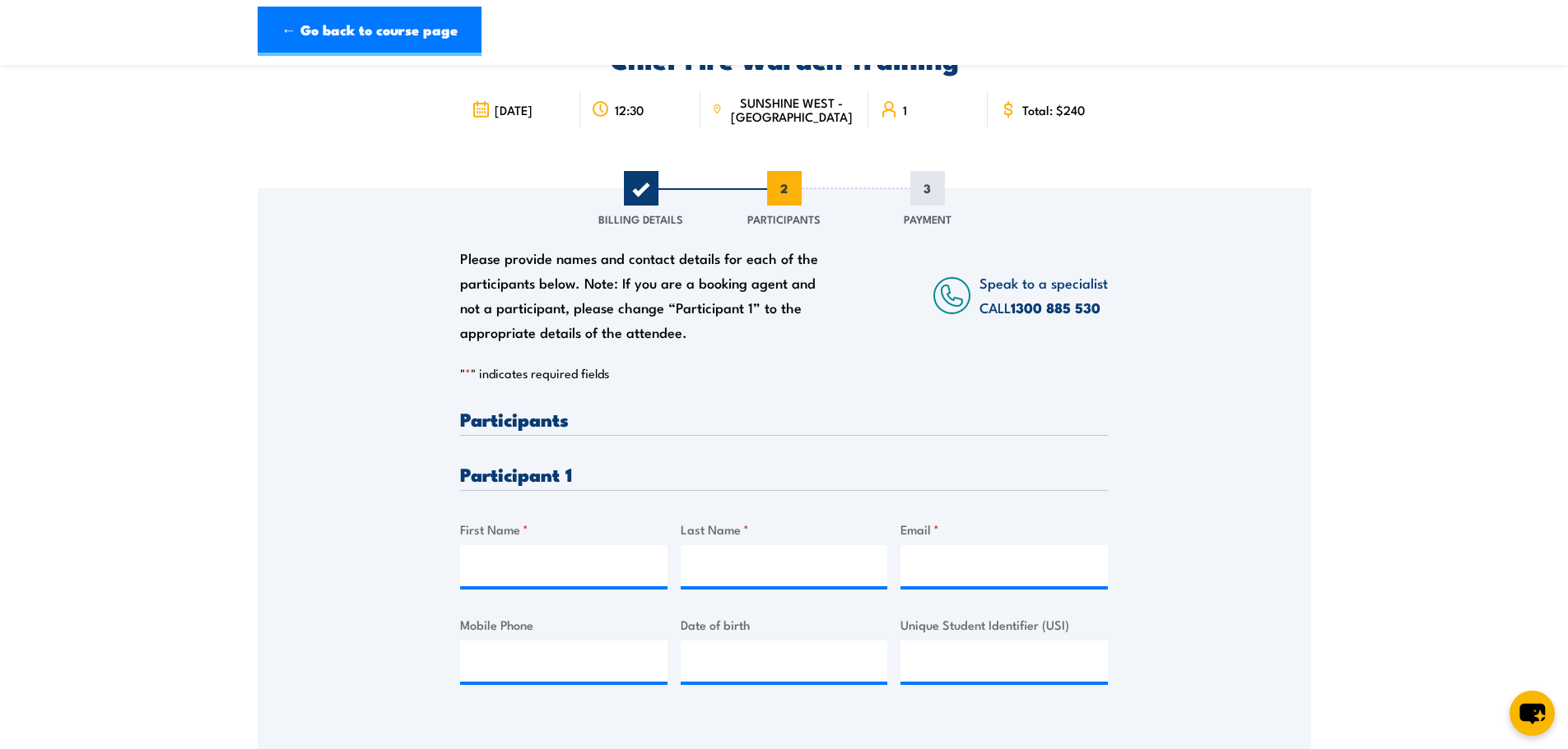
scroll to position [165, 0]
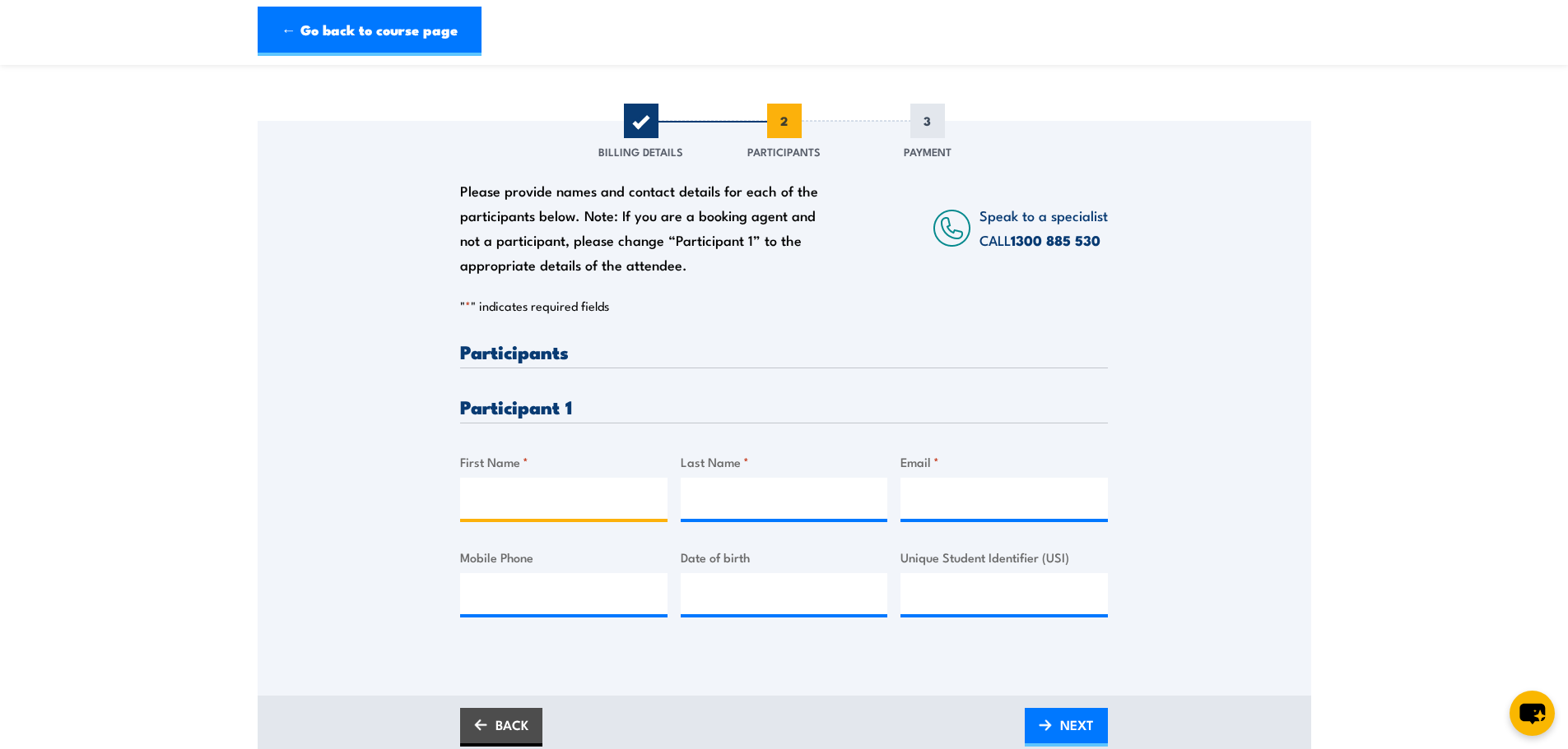
click at [582, 485] on input "First Name *" at bounding box center [564, 499] width 207 height 41
type input "Emily"
type input "Nichol"
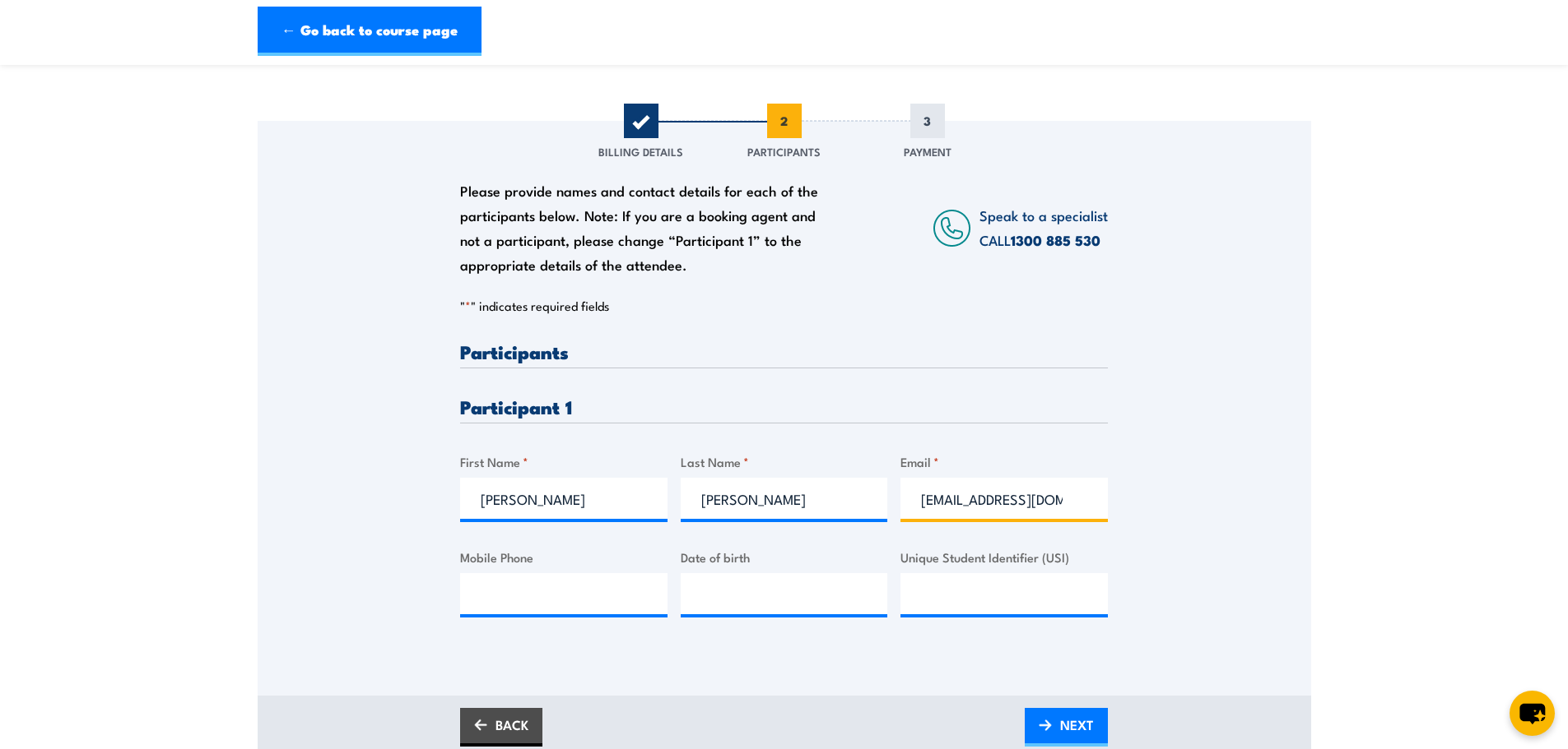
type input "enichol@lsc.com.au"
click at [1071, 719] on span "NEXT" at bounding box center [1076, 725] width 33 height 43
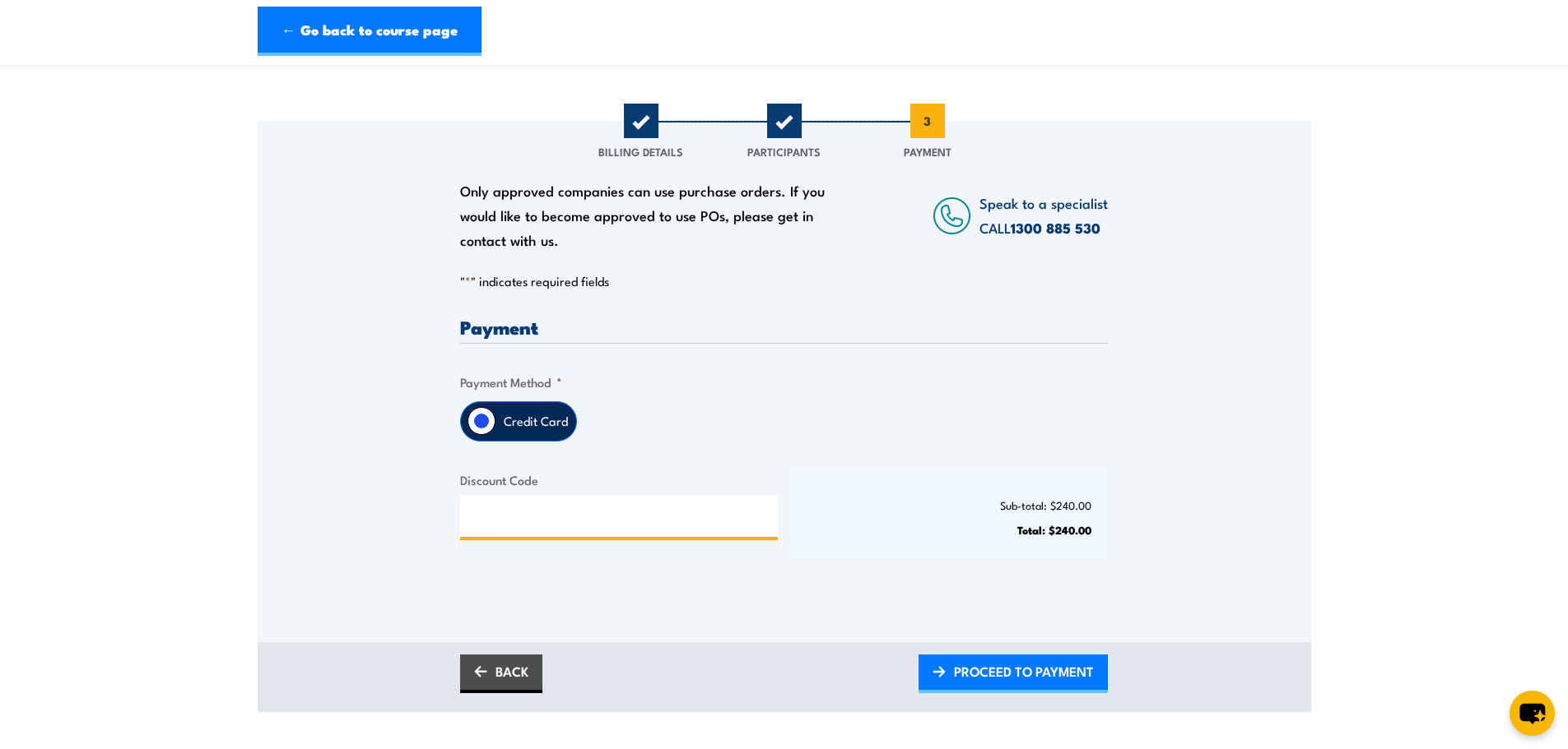
click at [574, 522] on input "Discount Code" at bounding box center [619, 517] width 318 height 41
click at [585, 520] on input "Discount Code" at bounding box center [619, 517] width 318 height 41
paste input "NSCAINDIVIDUAL2025!"
type input "NSCAINDIVIDUAL2025!"
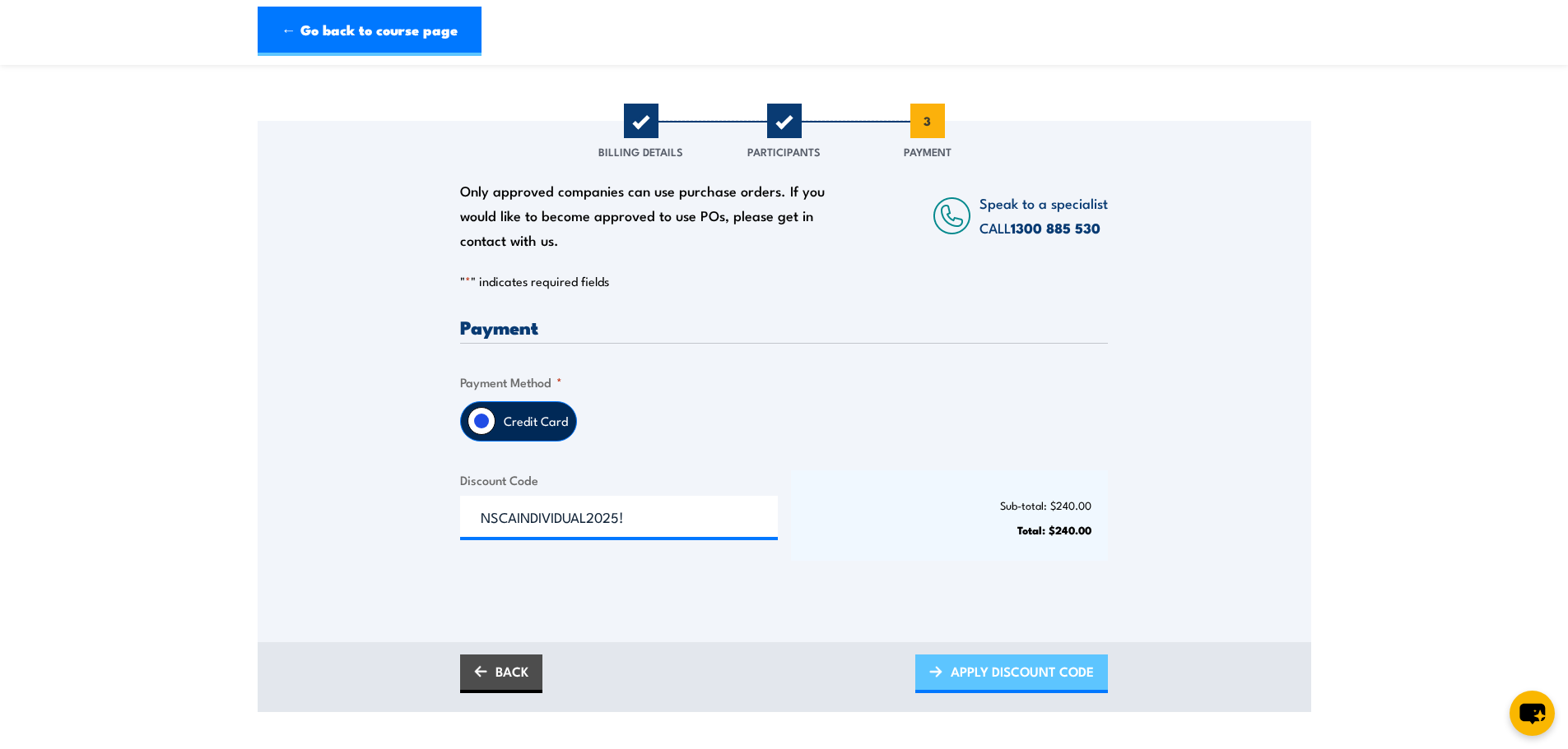
click at [968, 670] on span "APPLY DISCOUNT CODE" at bounding box center [1021, 672] width 143 height 43
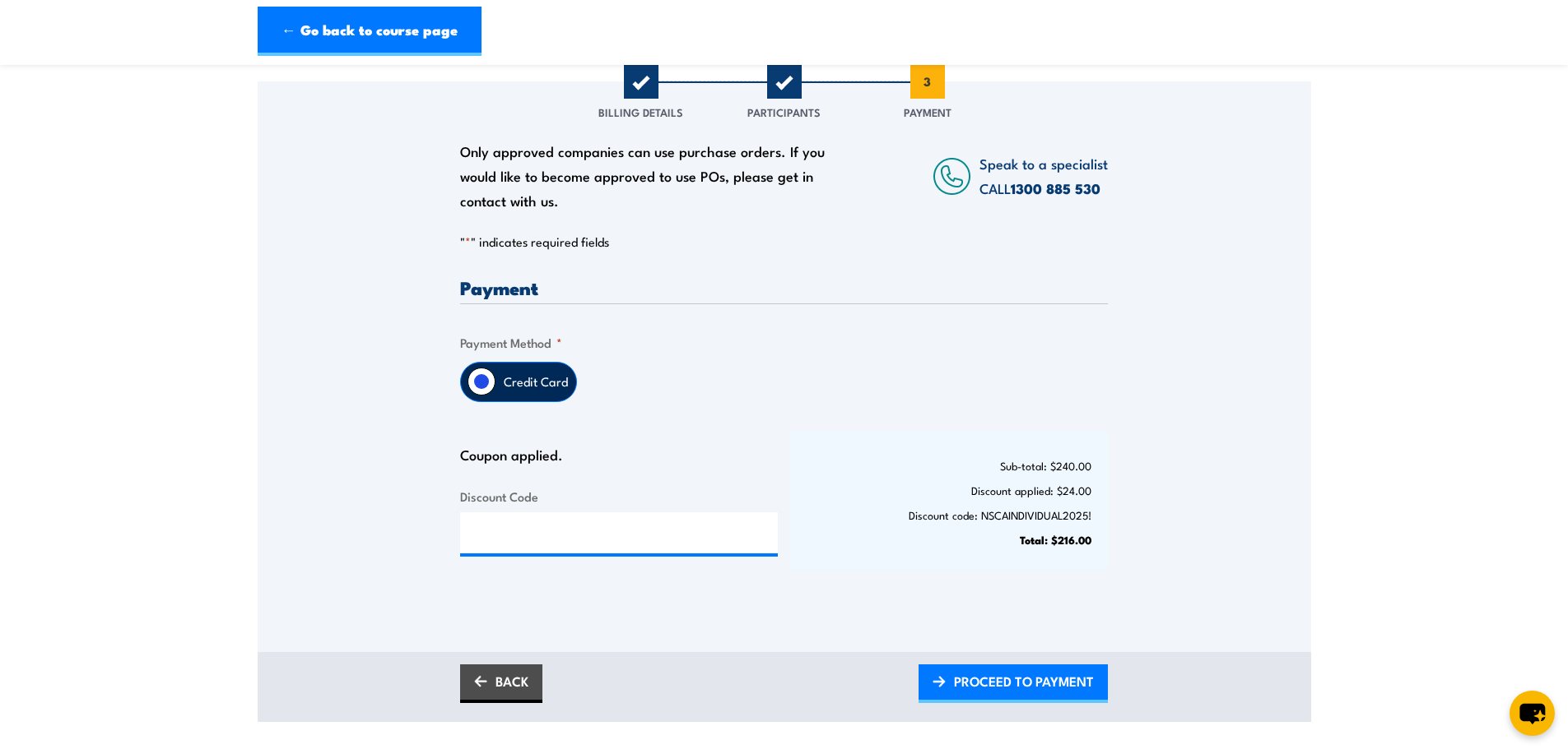
scroll to position [247, 0]
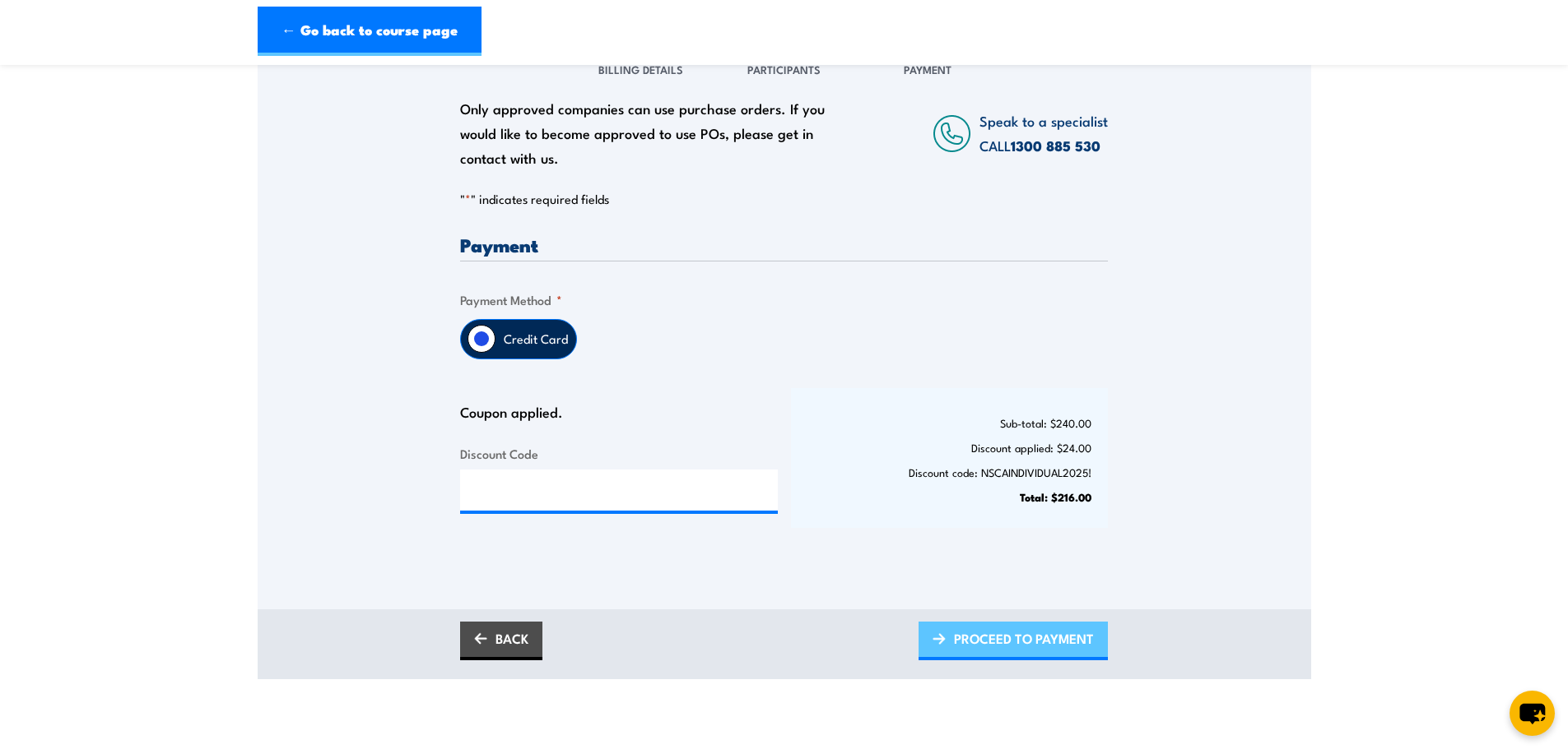
click at [983, 635] on span "PROCEED TO PAYMENT" at bounding box center [1023, 638] width 140 height 43
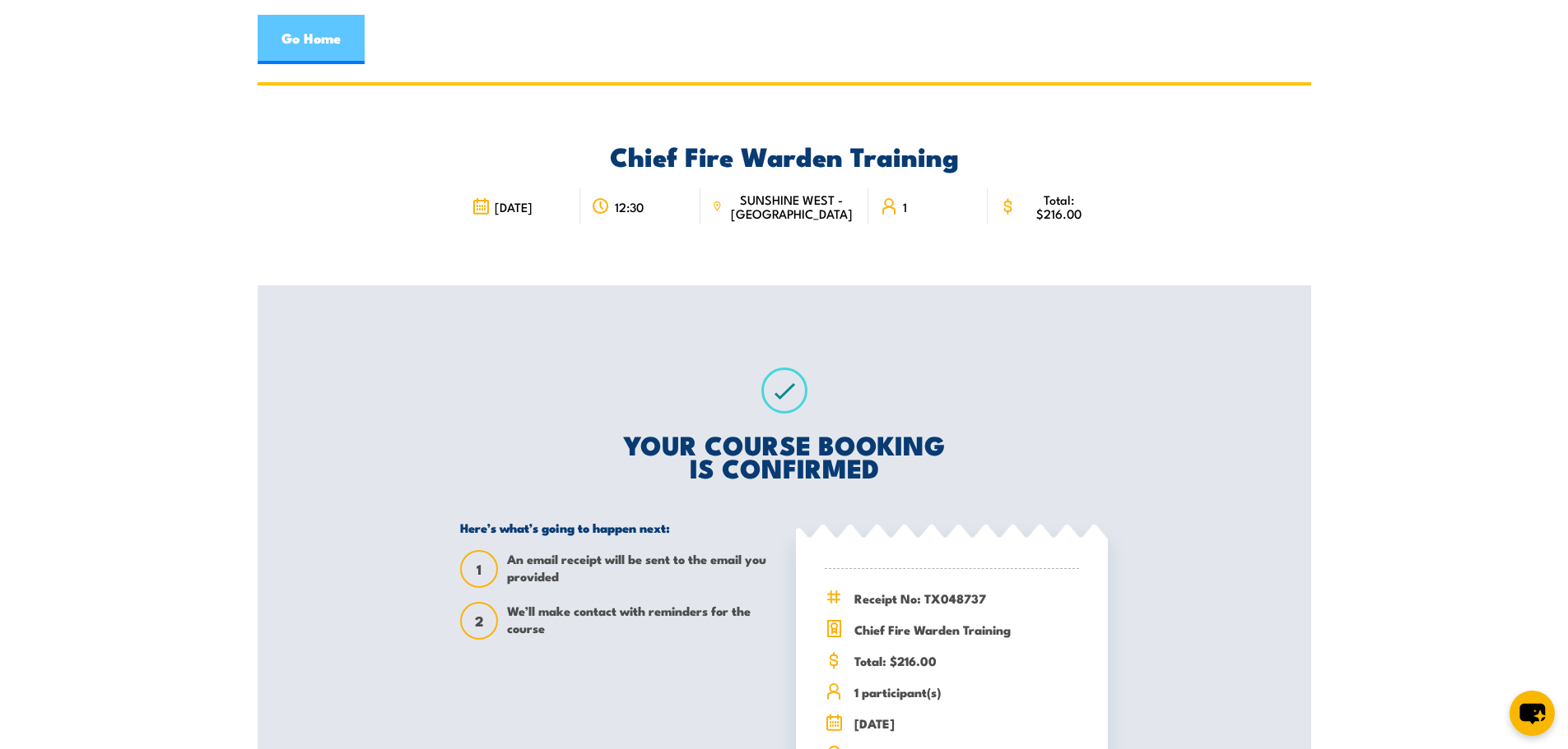
click at [308, 33] on link "Go Home" at bounding box center [311, 39] width 107 height 50
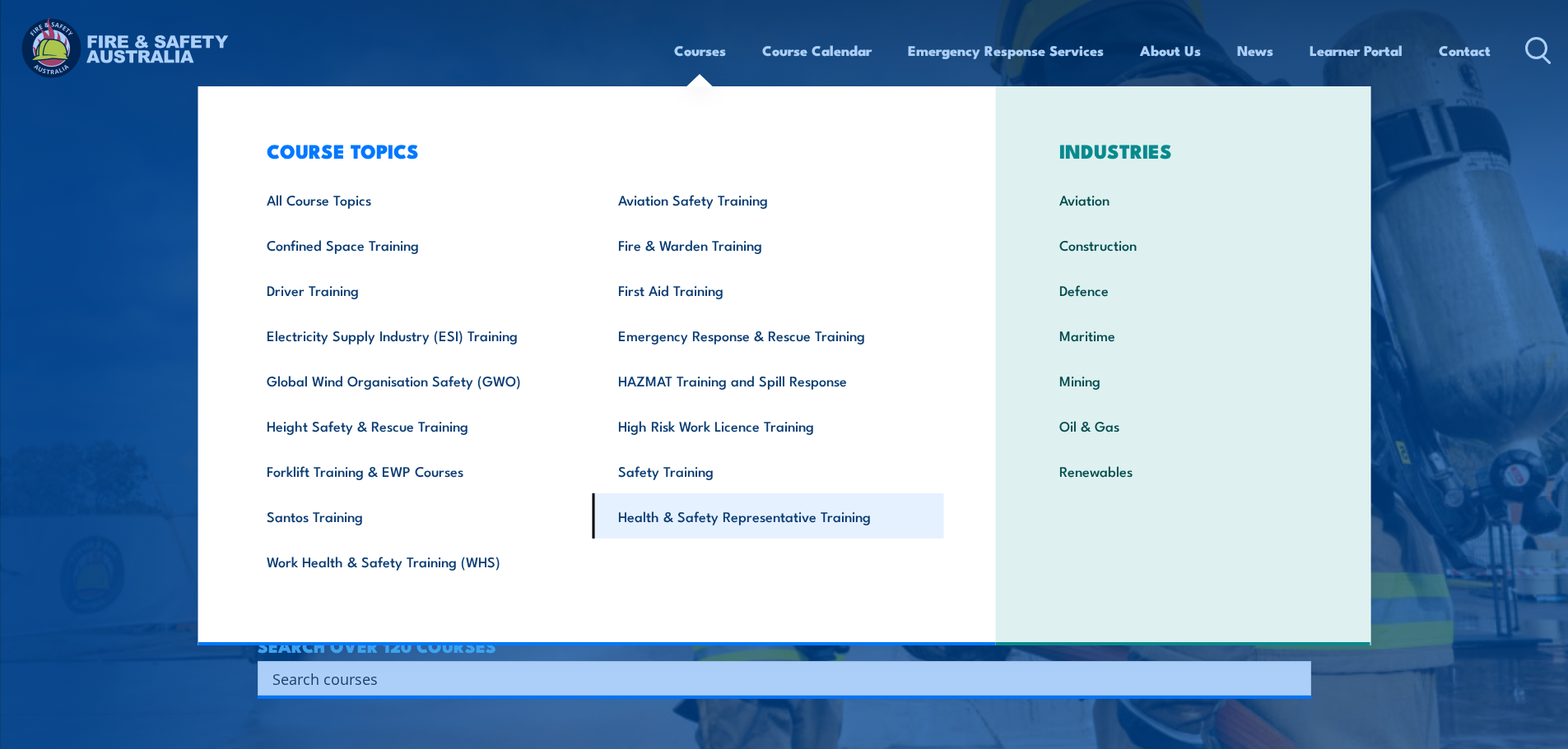
click at [721, 513] on link "Health & Safety Representative Training" at bounding box center [768, 516] width 351 height 45
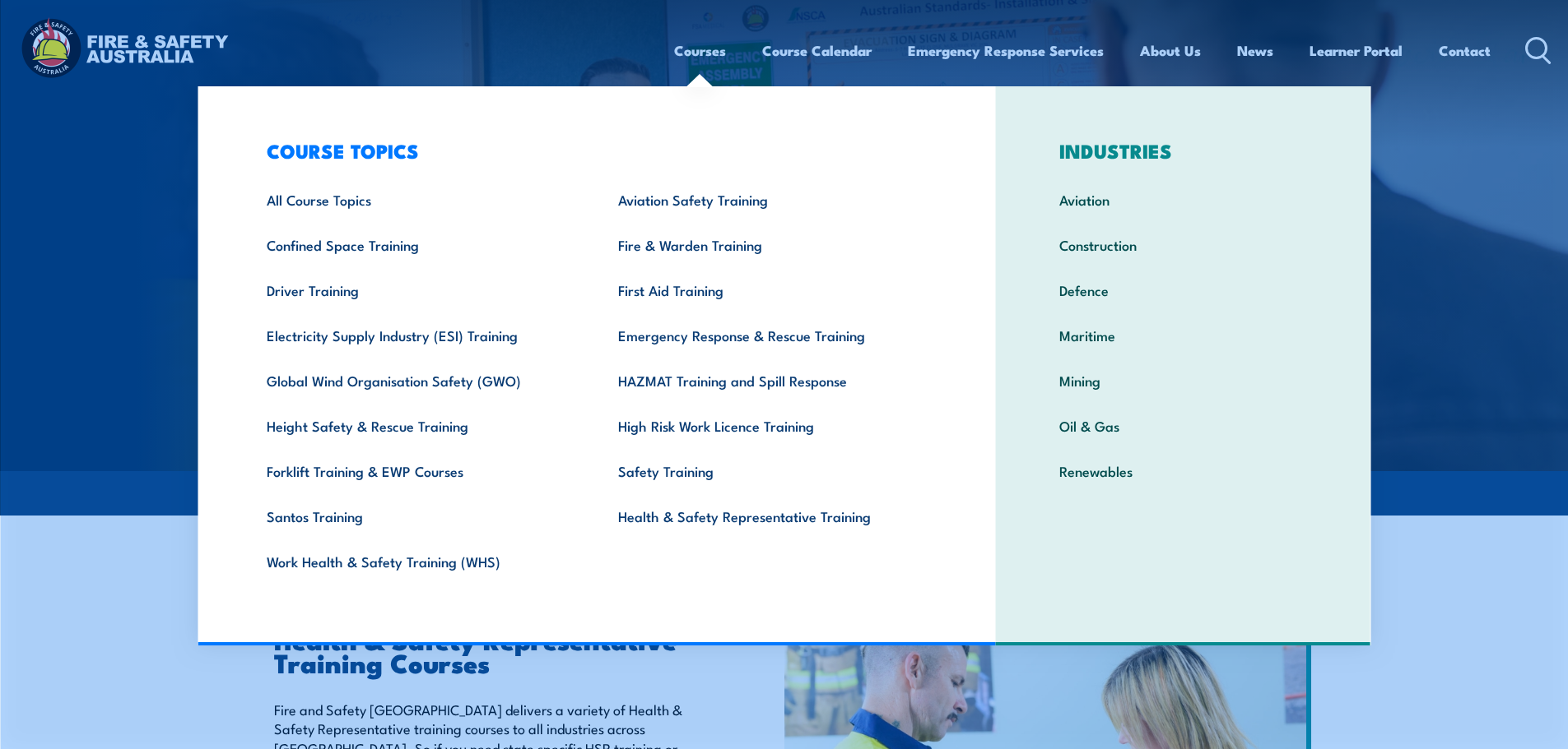
click at [702, 49] on link "Courses" at bounding box center [700, 50] width 52 height 43
click at [405, 556] on link "Work Health & Safety Training (WHS)" at bounding box center [417, 561] width 351 height 45
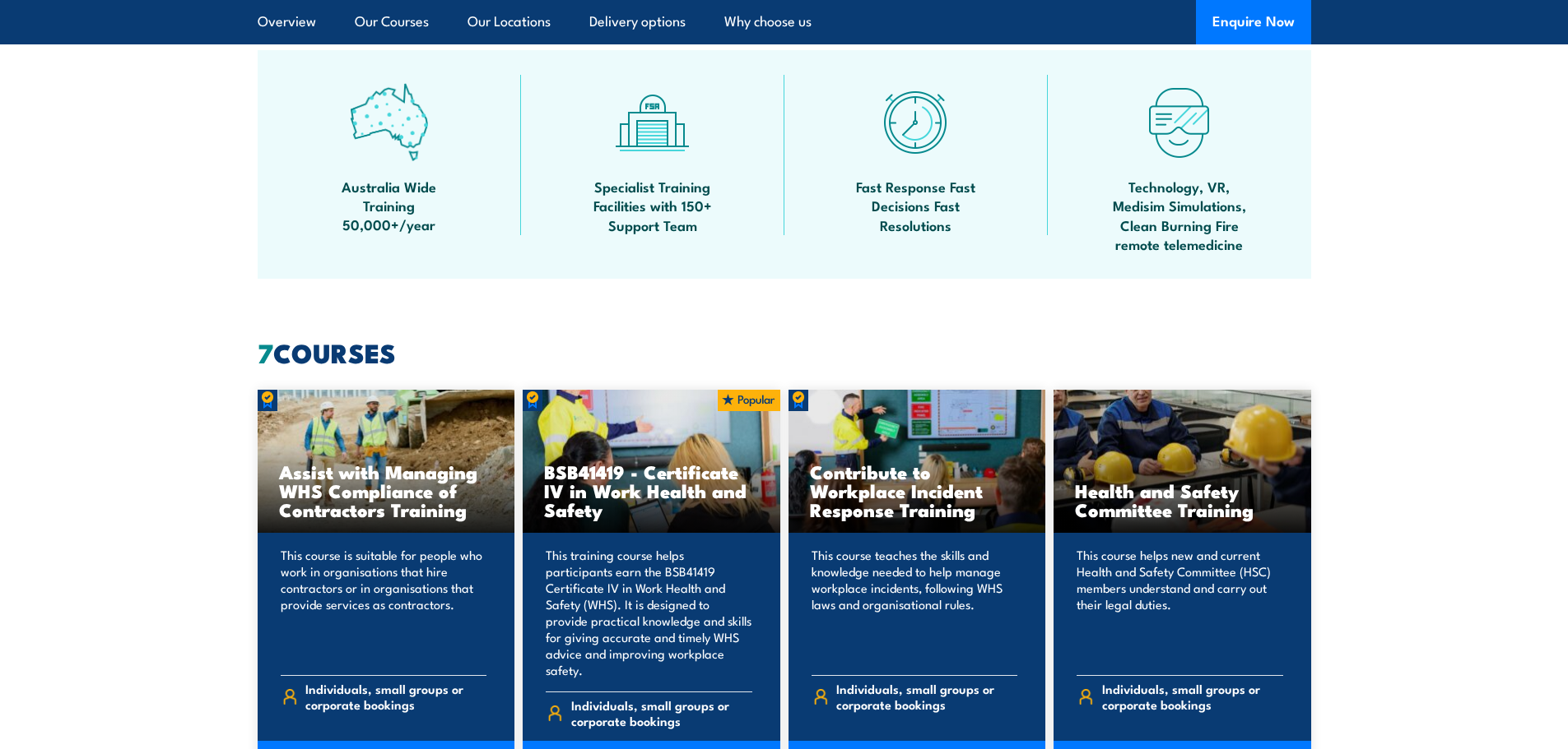
scroll to position [1398, 0]
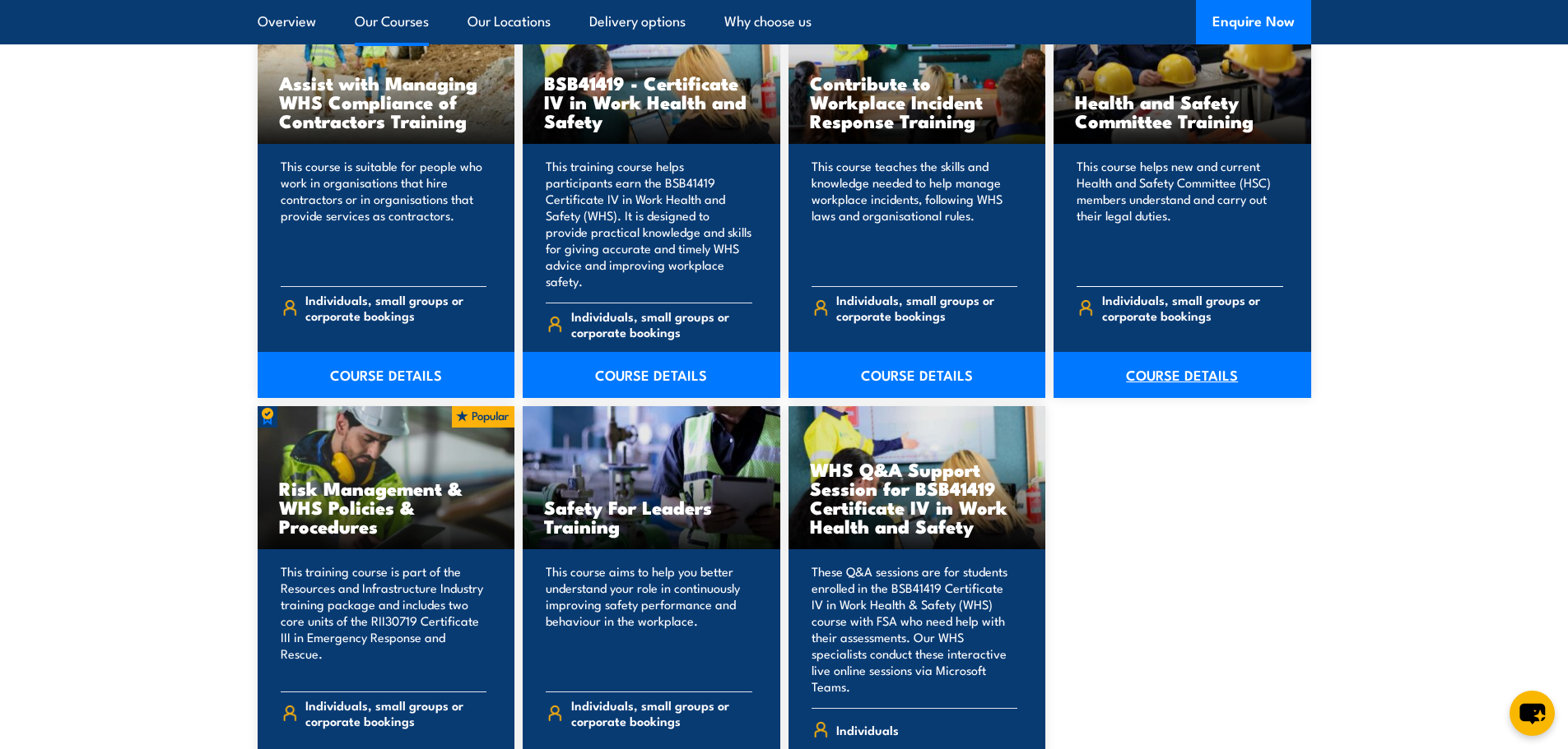
click at [1148, 352] on link "COURSE DETAILS" at bounding box center [1183, 374] width 258 height 46
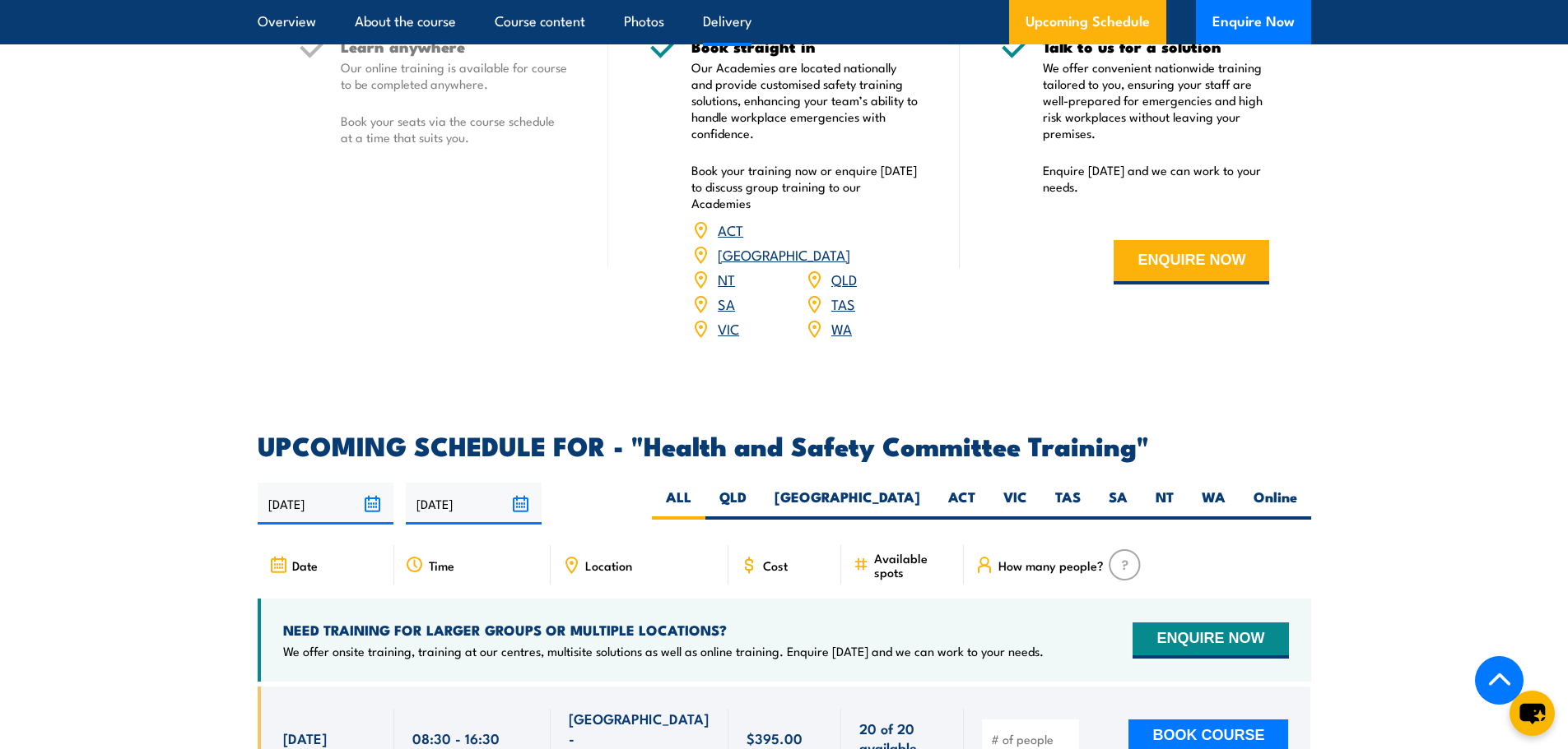
scroll to position [2303, 0]
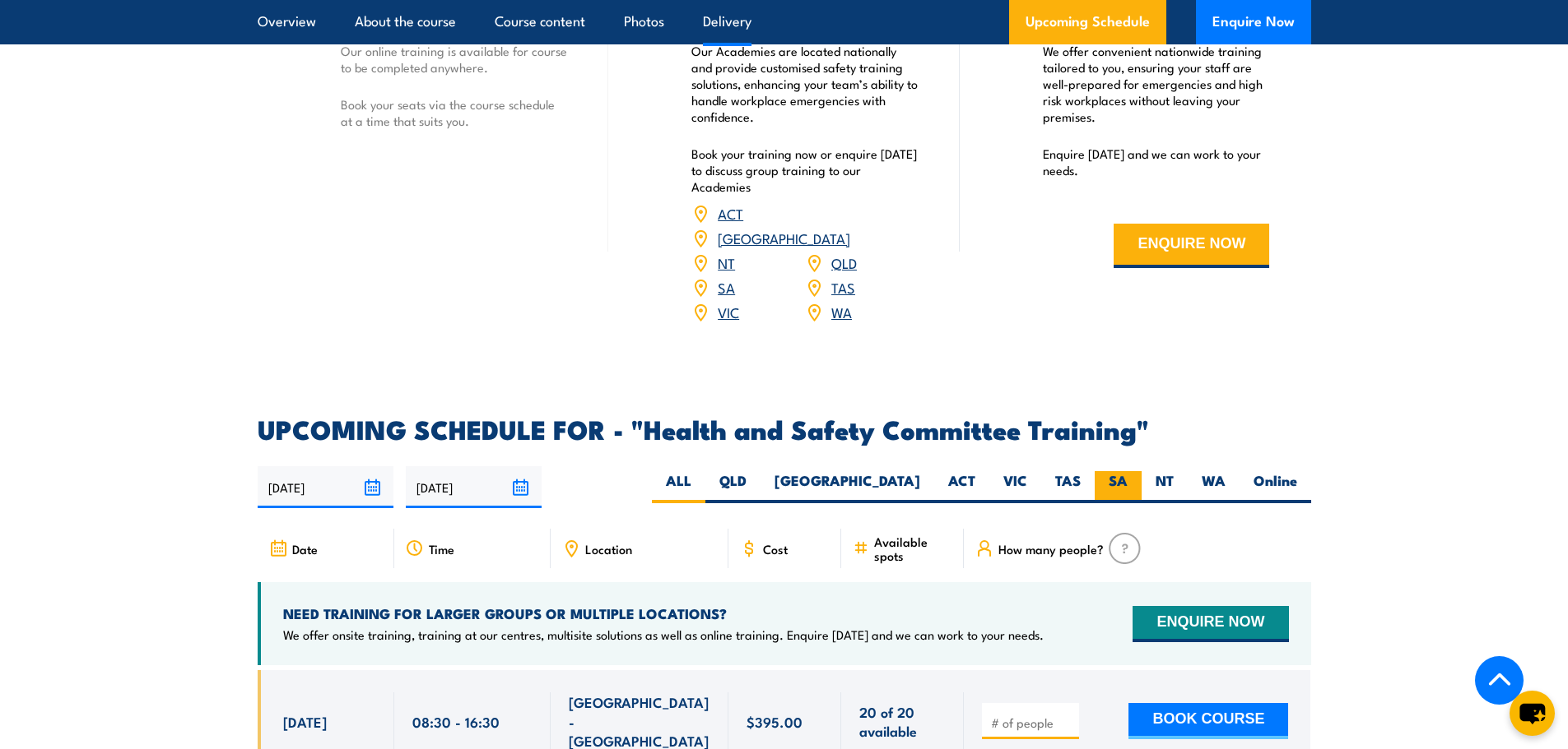
click at [1109, 472] on label "SA" at bounding box center [1118, 488] width 47 height 32
click at [1128, 472] on input "SA" at bounding box center [1133, 477] width 11 height 11
radio input "true"
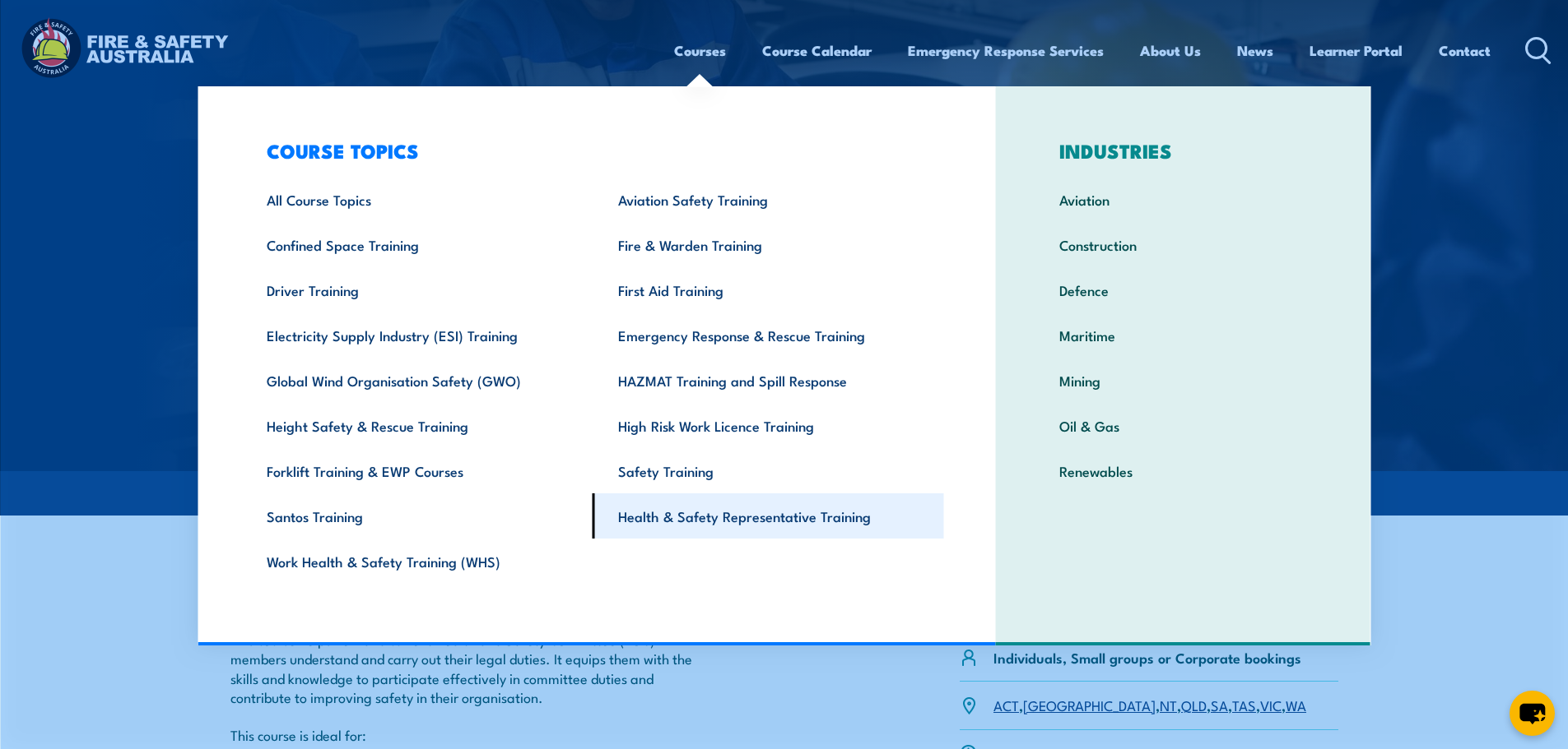
click at [685, 517] on link "Health & Safety Representative Training" at bounding box center [768, 516] width 351 height 45
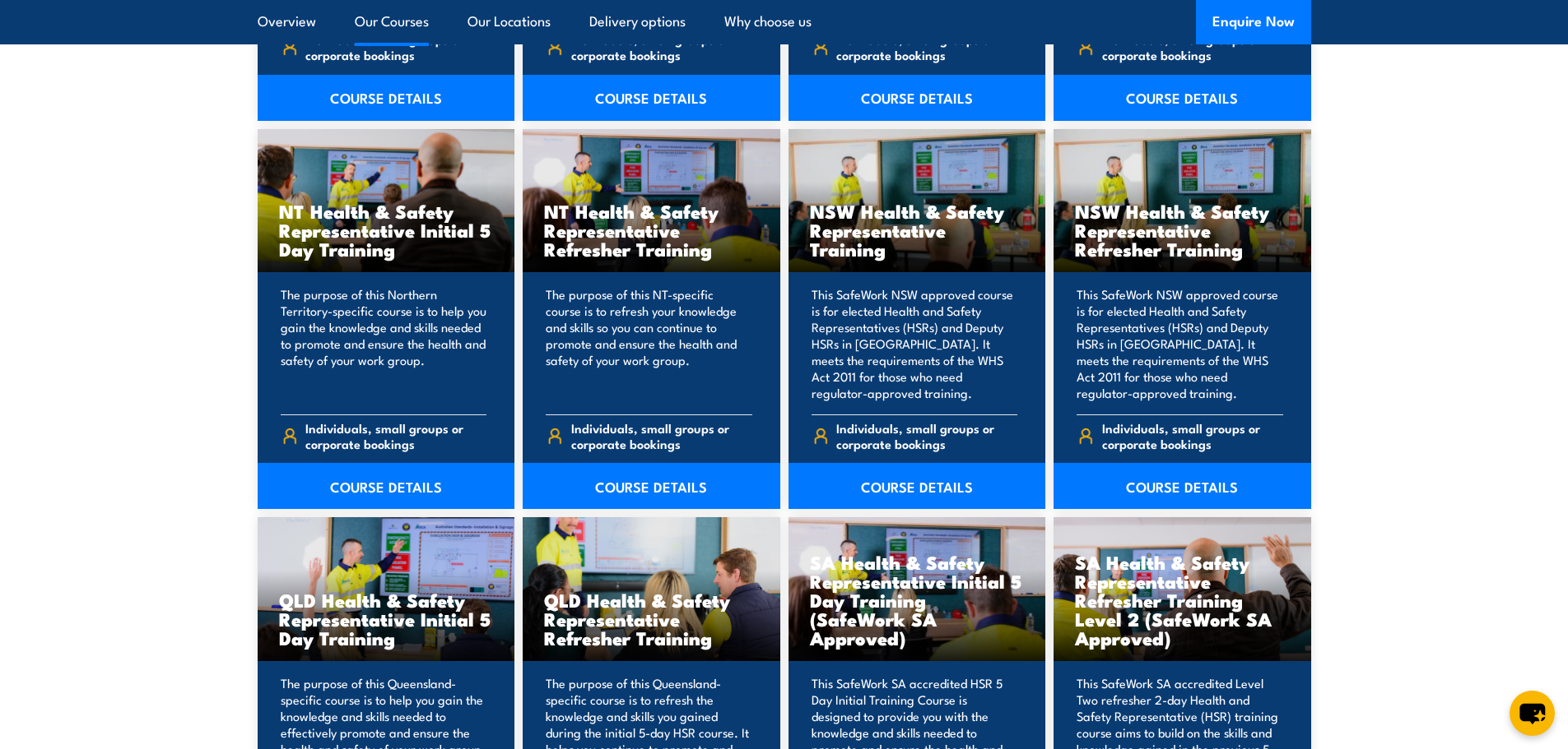
scroll to position [1809, 0]
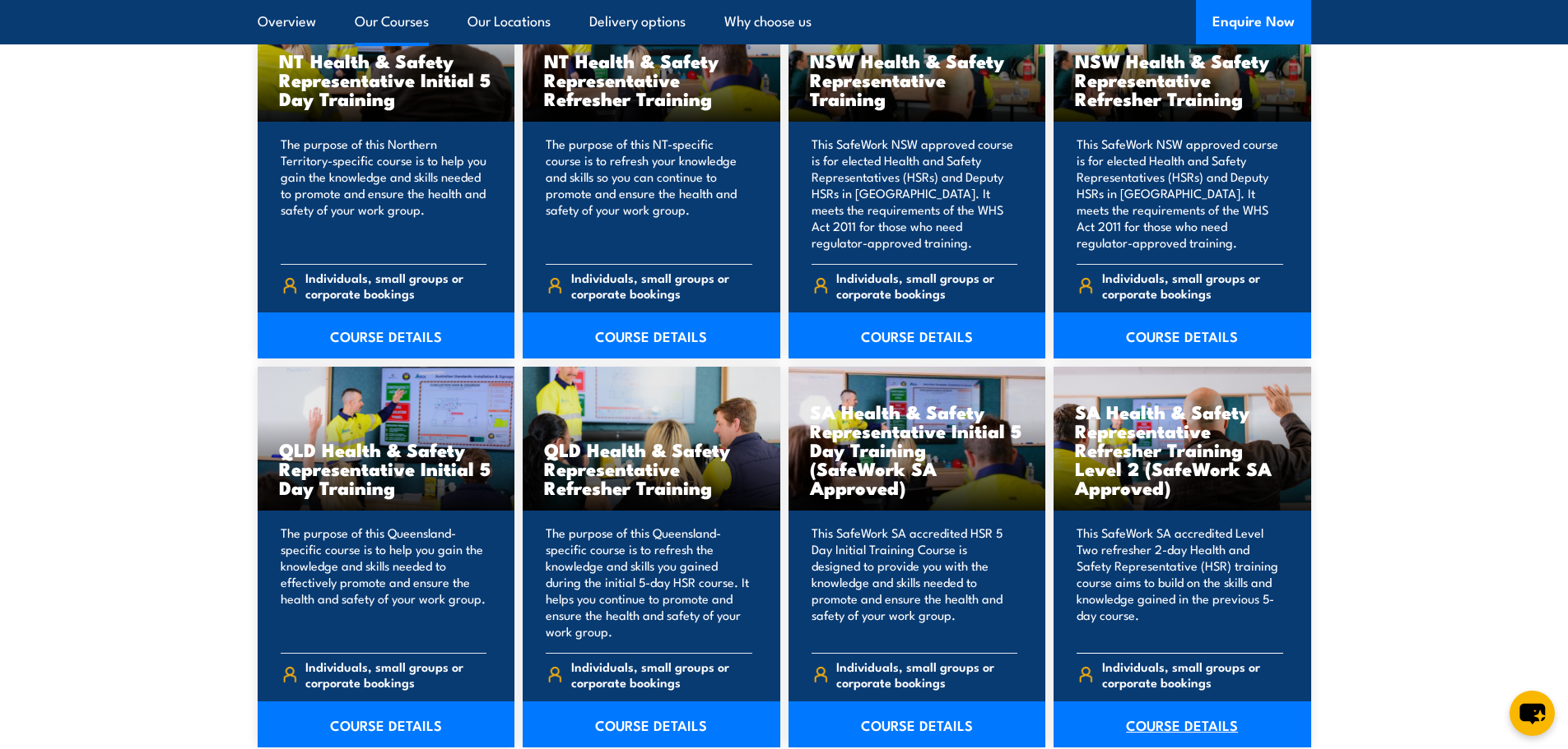
click at [1157, 730] on link "COURSE DETAILS" at bounding box center [1183, 724] width 258 height 46
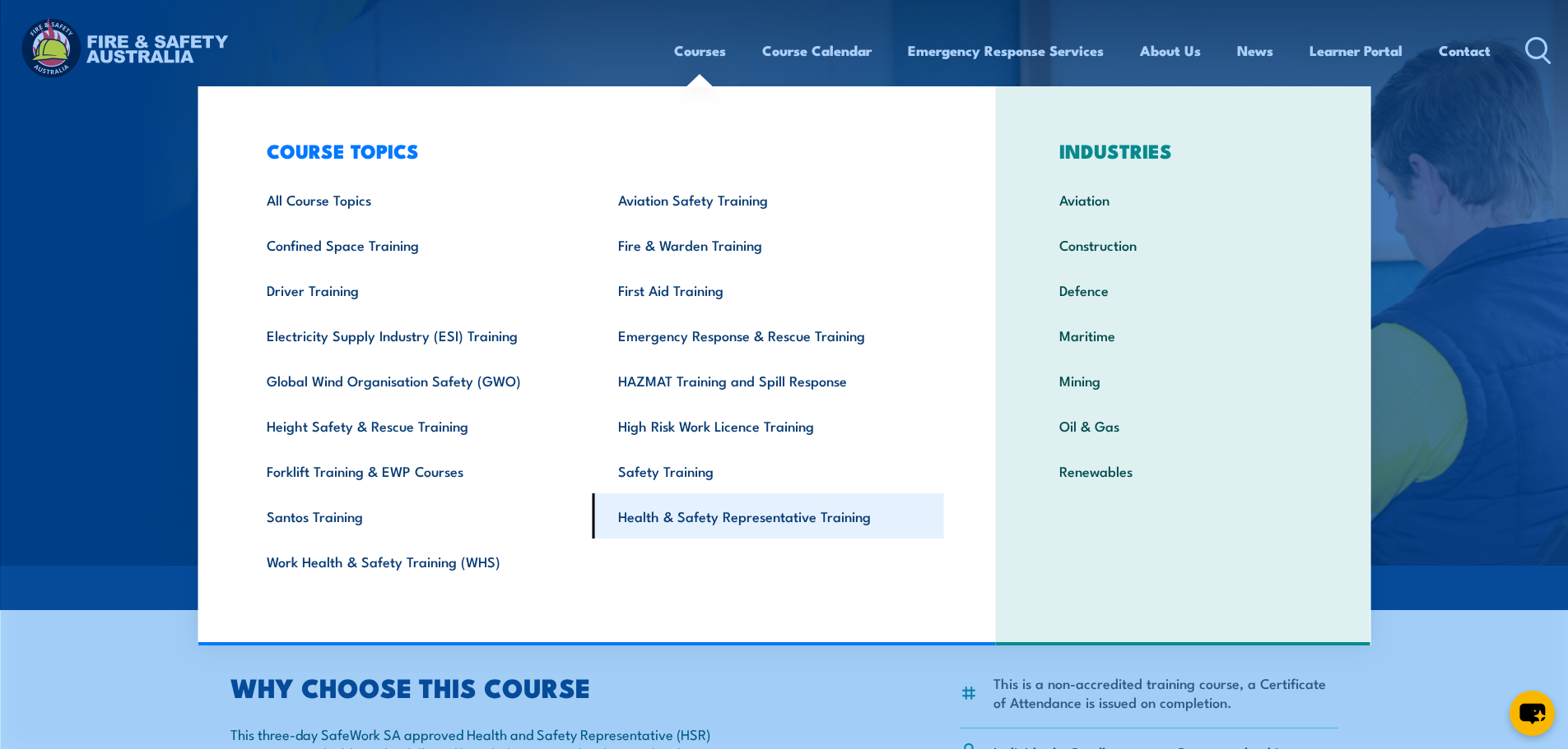
click at [730, 510] on link "Health & Safety Representative Training" at bounding box center [768, 516] width 351 height 45
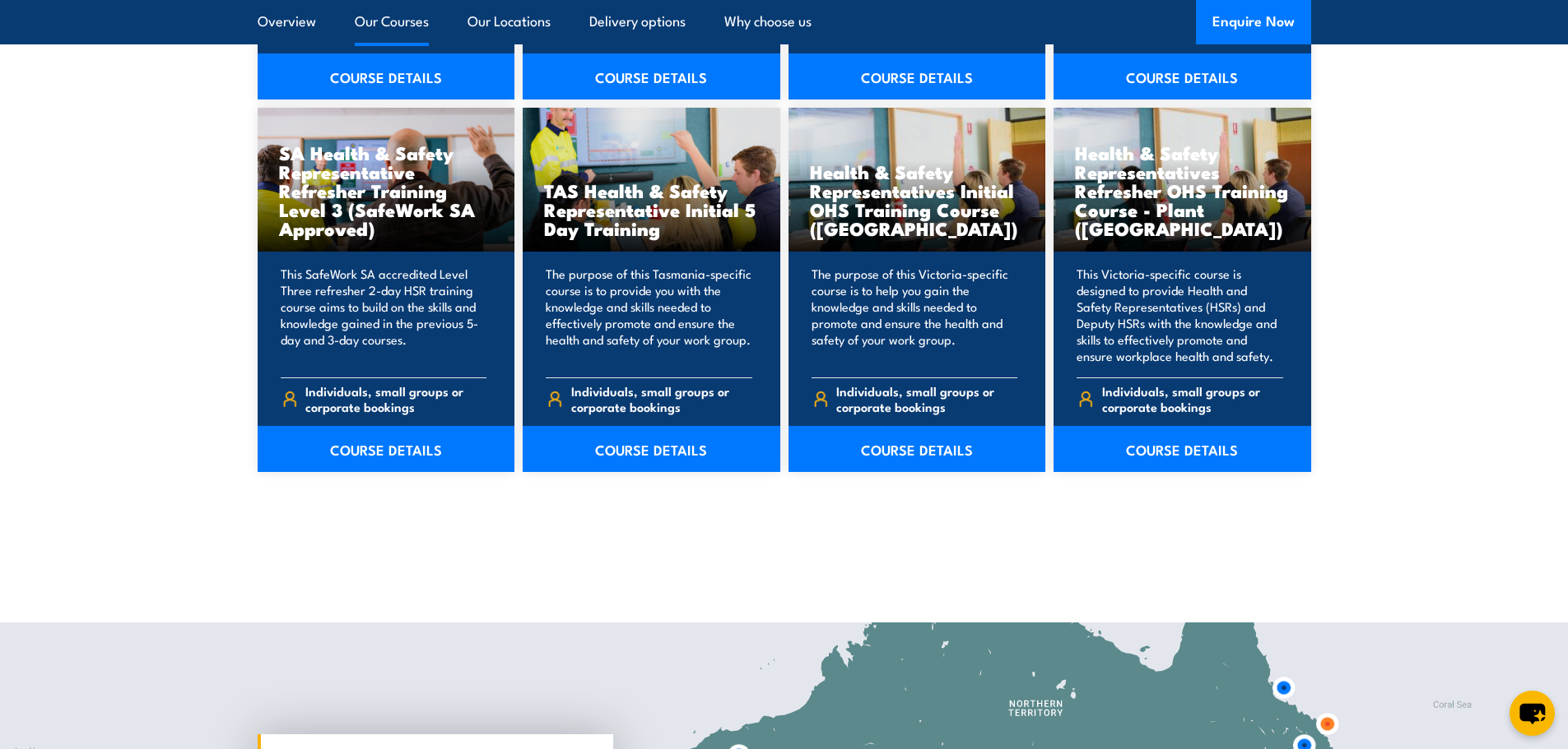
scroll to position [2714, 0]
